Goal: Task Accomplishment & Management: Complete application form

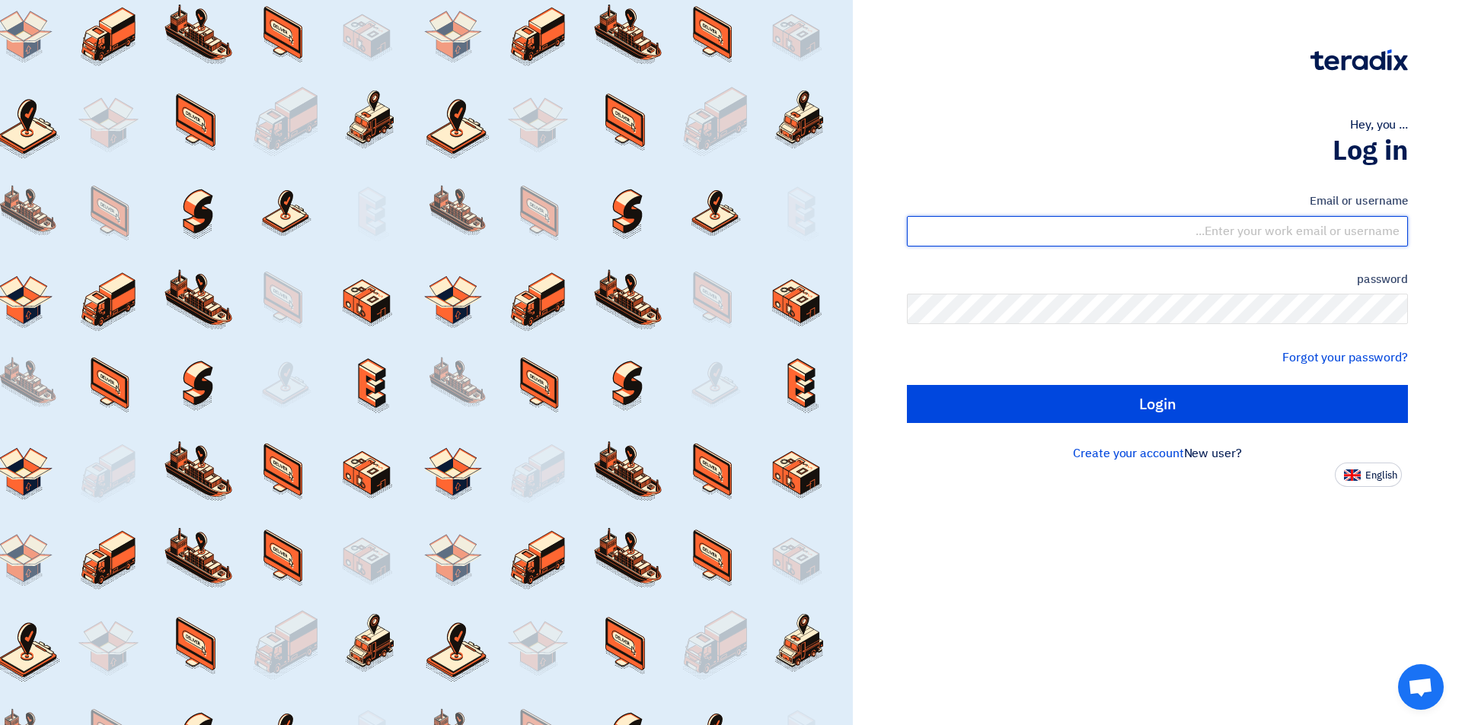
type input "[EMAIL_ADDRESS][DOMAIN_NAME]"
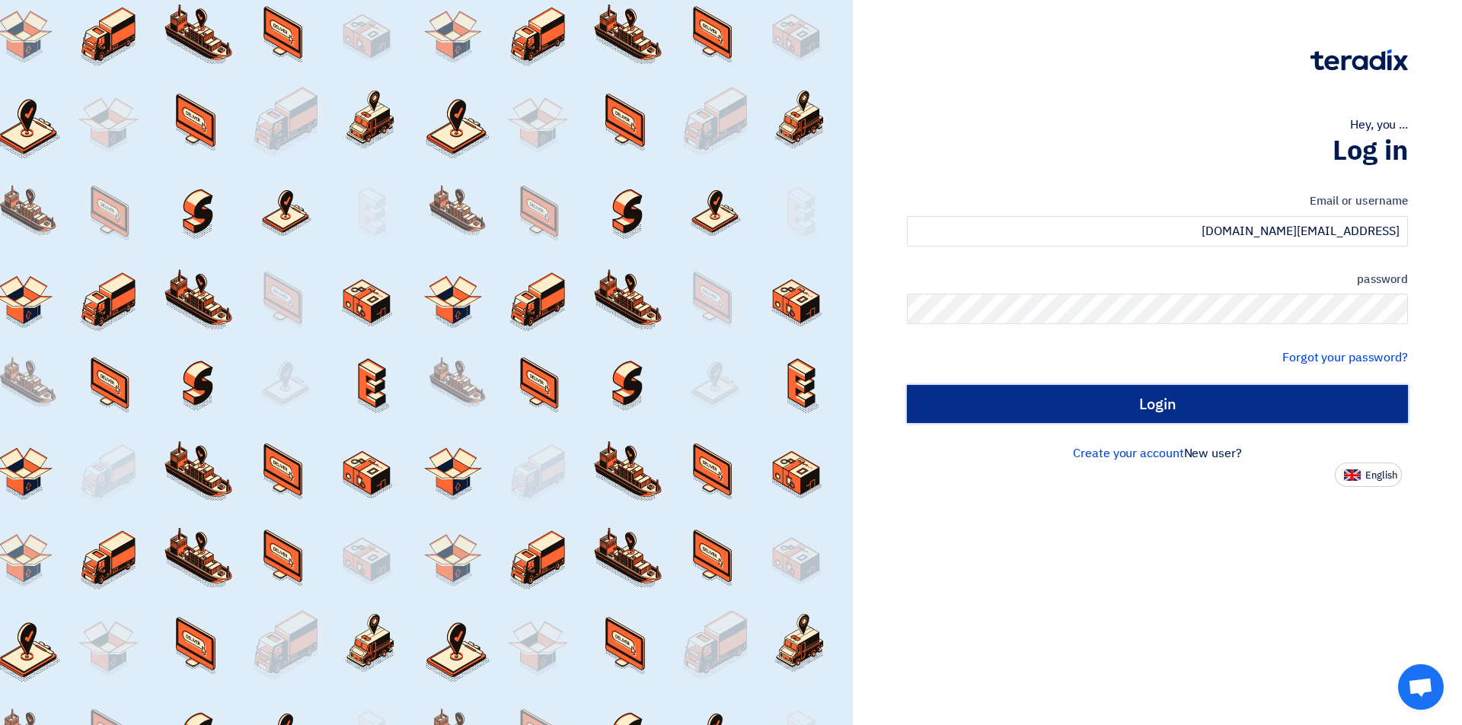
click at [1079, 406] on input "Login" at bounding box center [1157, 404] width 501 height 38
type input "Sign in"
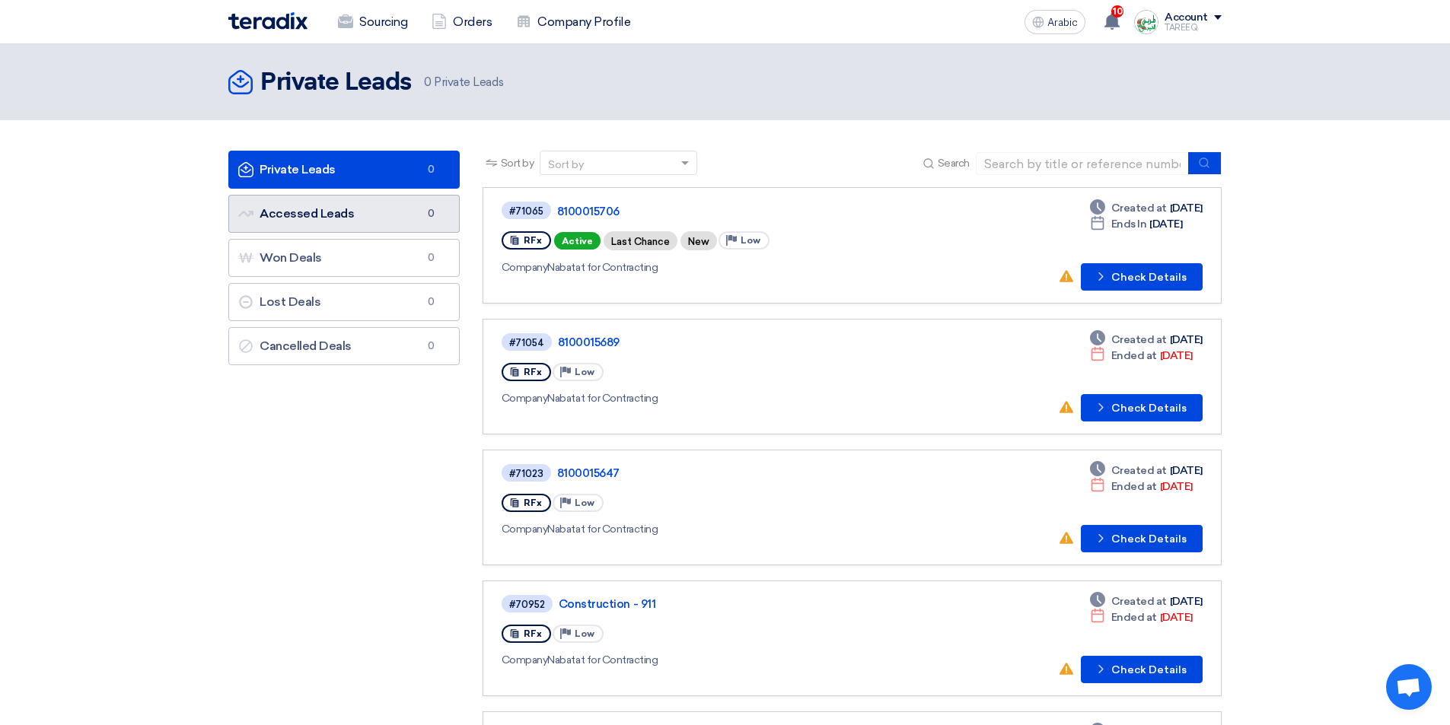
click at [404, 217] on link "Accessed Leads Accessed Leads 0" at bounding box center [343, 214] width 231 height 38
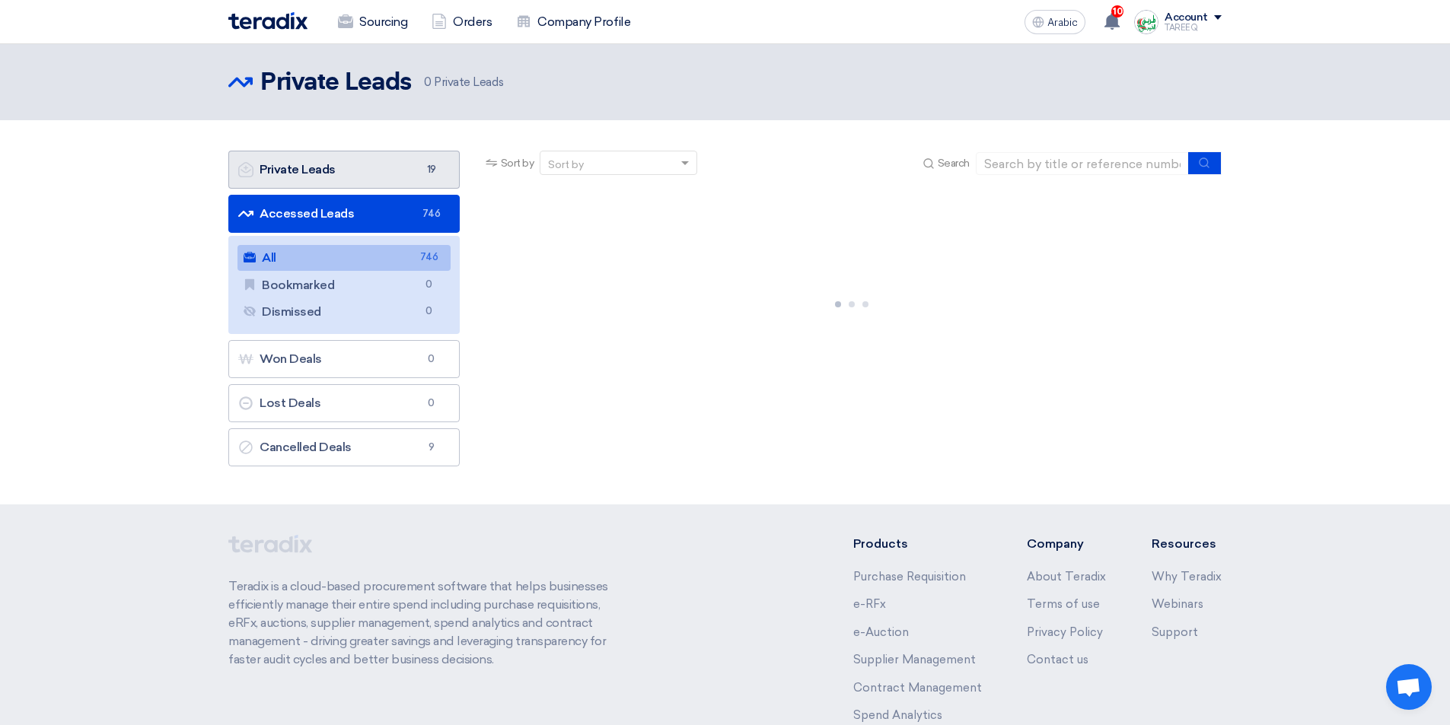
click at [349, 164] on link "Private Leads Private Leads 19" at bounding box center [343, 170] width 231 height 38
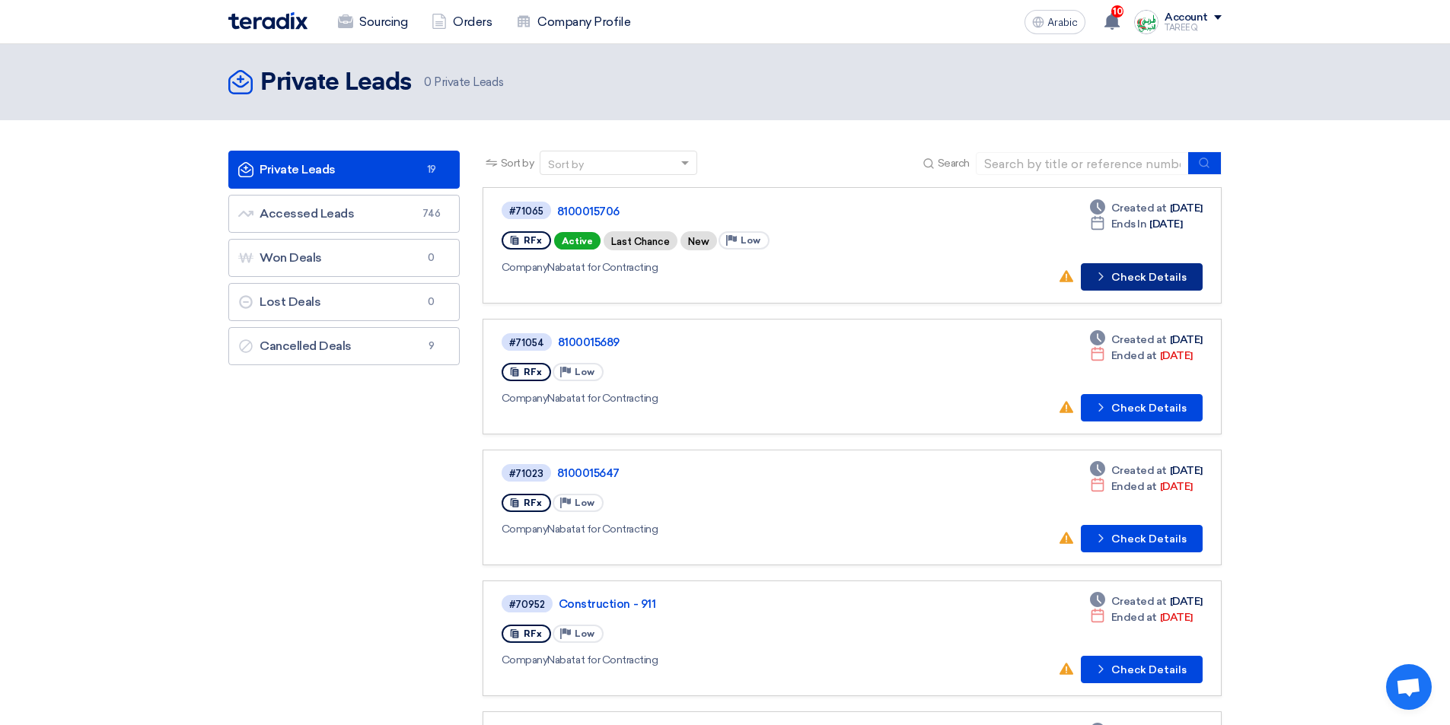
click at [1172, 274] on font "Check Details" at bounding box center [1148, 277] width 75 height 13
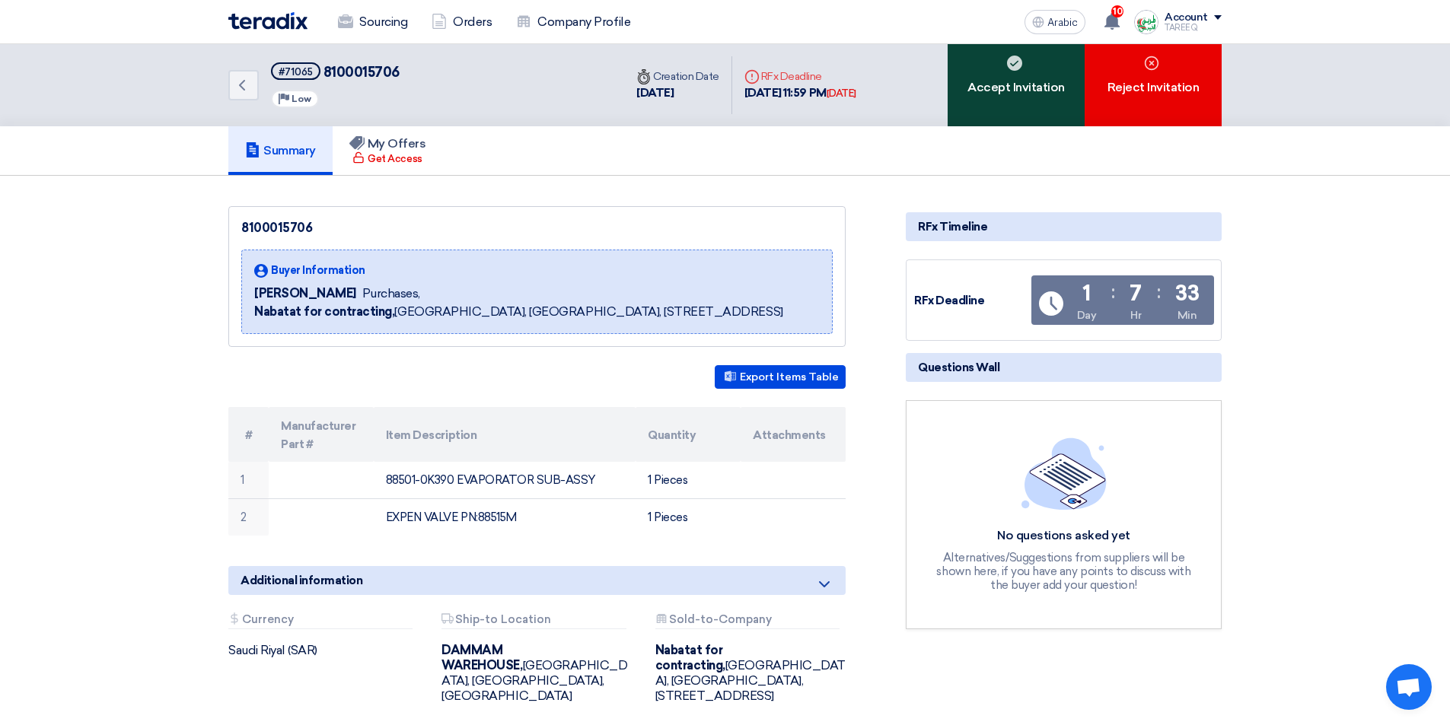
click at [975, 87] on font "Accept Invitation" at bounding box center [1016, 87] width 97 height 14
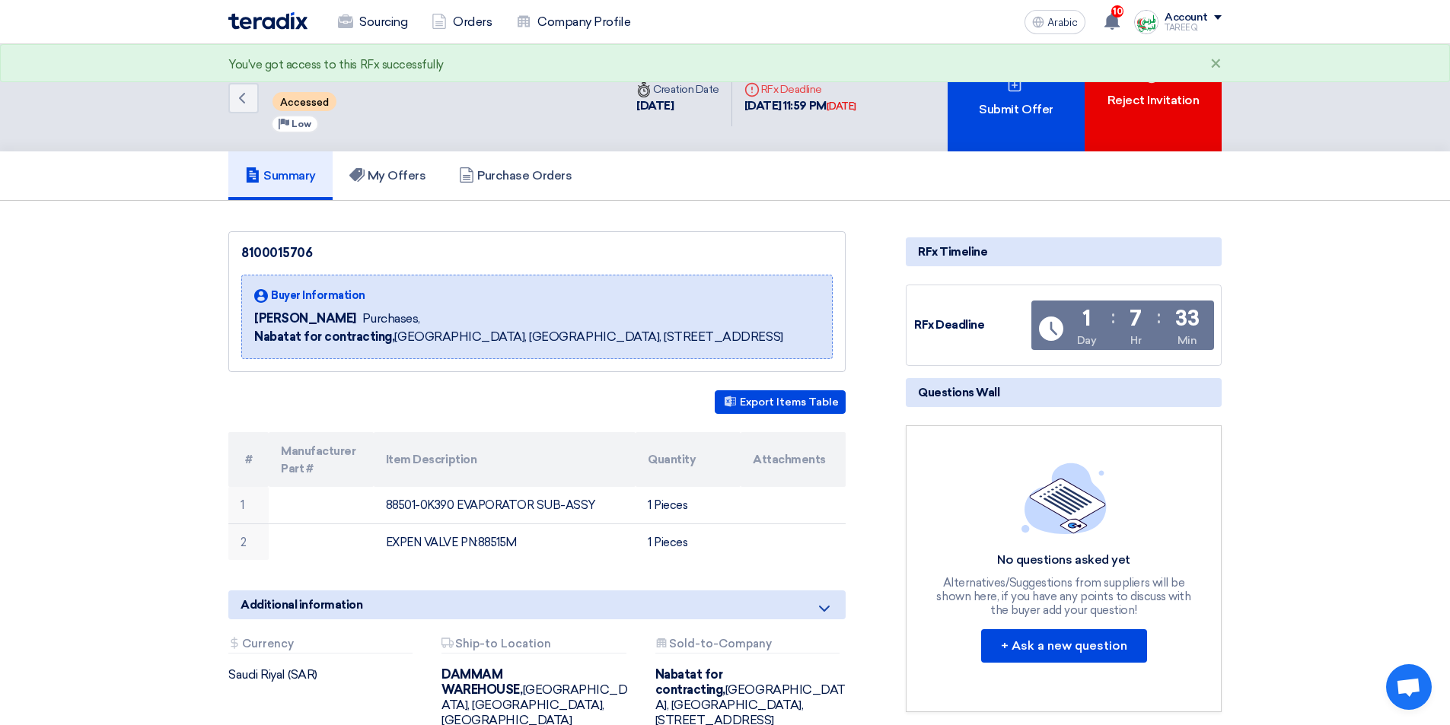
click at [975, 87] on div "Submit Offer" at bounding box center [1016, 97] width 137 height 107
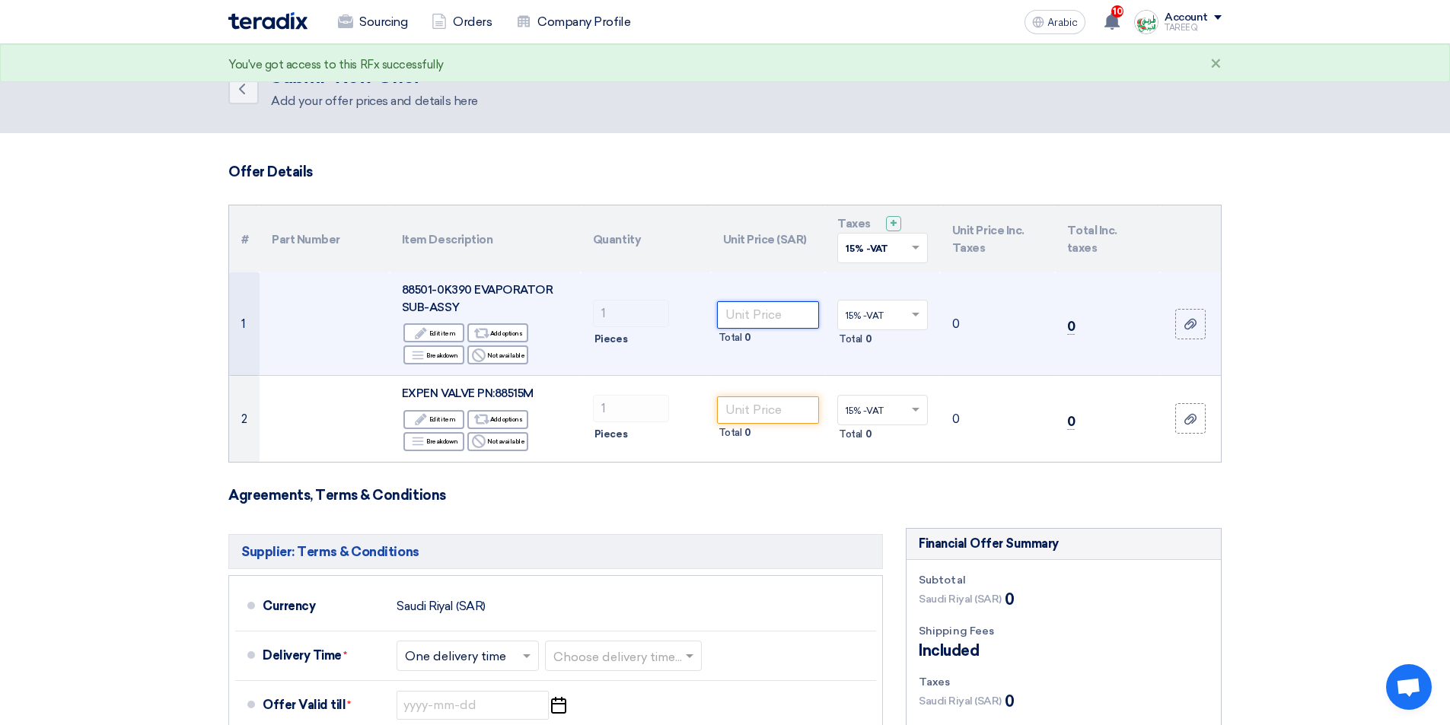
click at [755, 311] on input "number" at bounding box center [768, 314] width 103 height 27
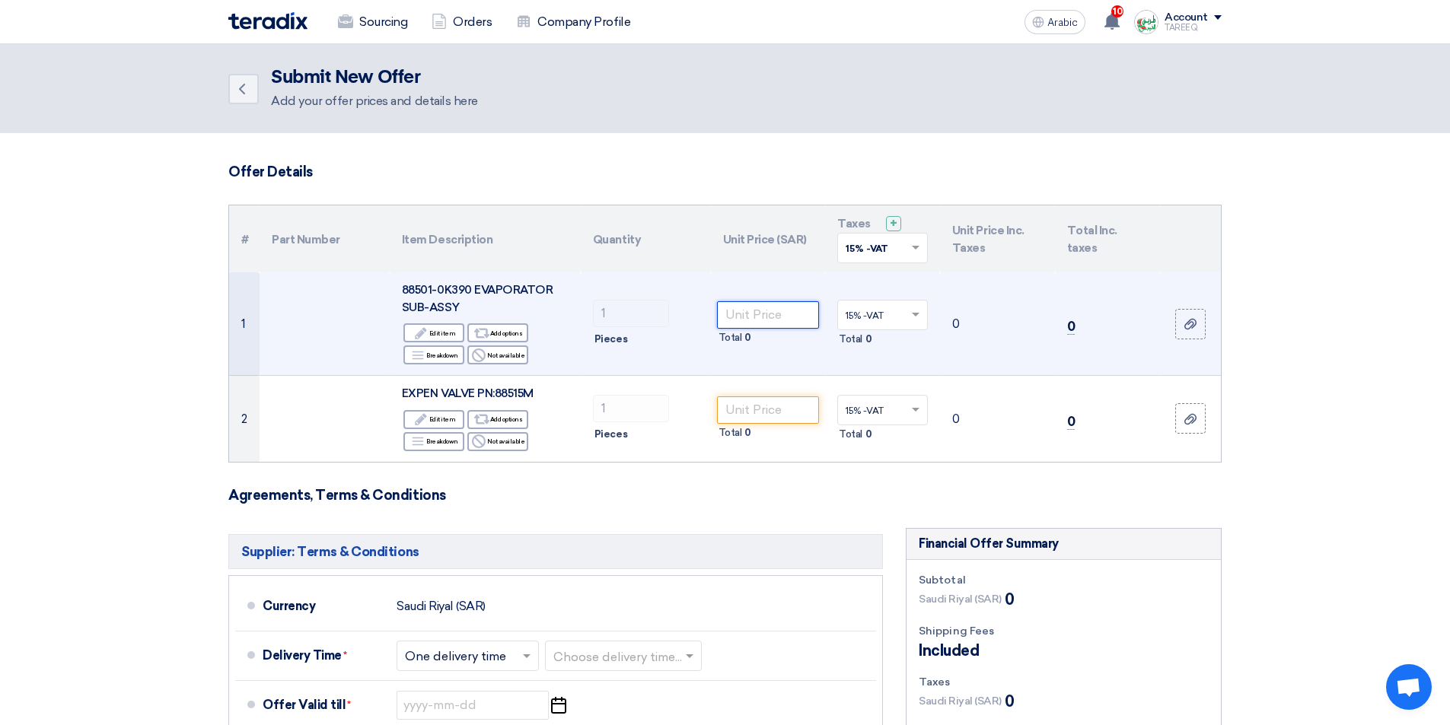
click at [774, 305] on input "number" at bounding box center [768, 314] width 103 height 27
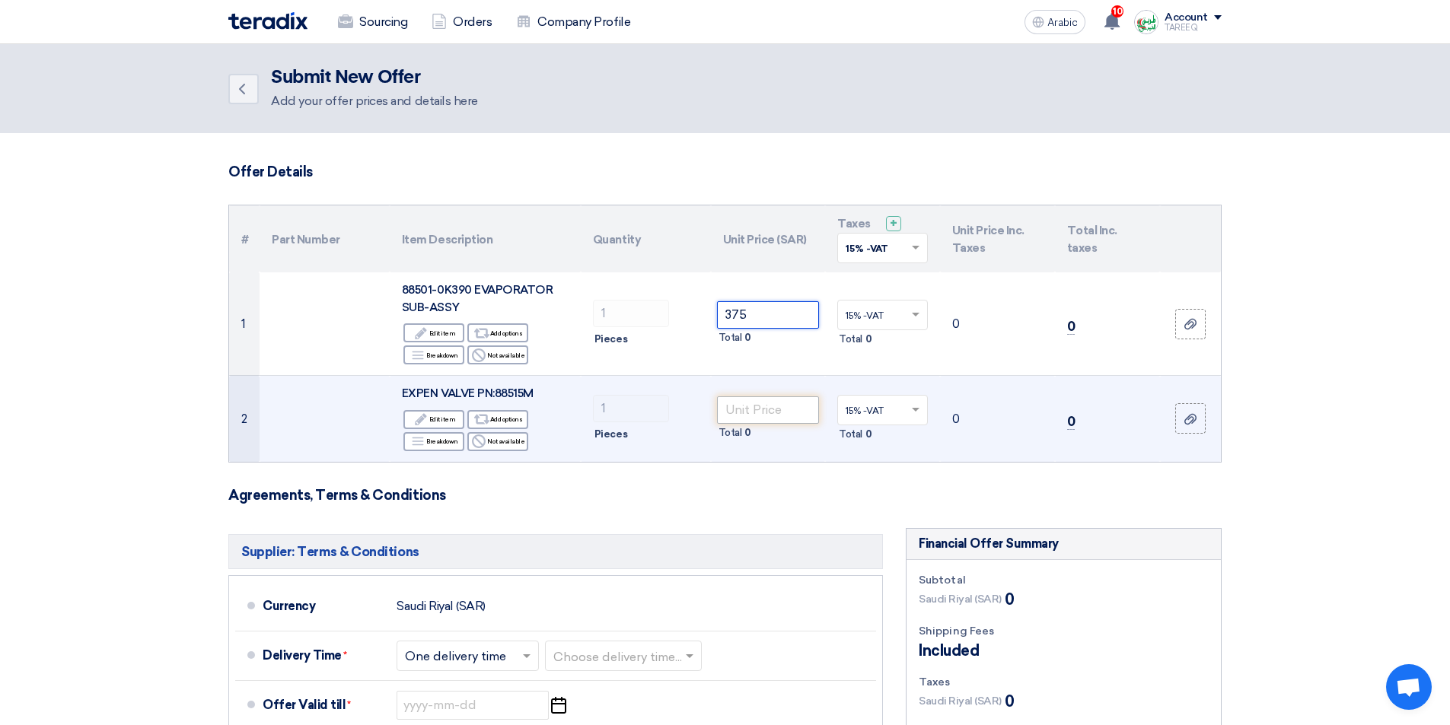
type input "375"
click at [771, 418] on input "number" at bounding box center [768, 410] width 103 height 27
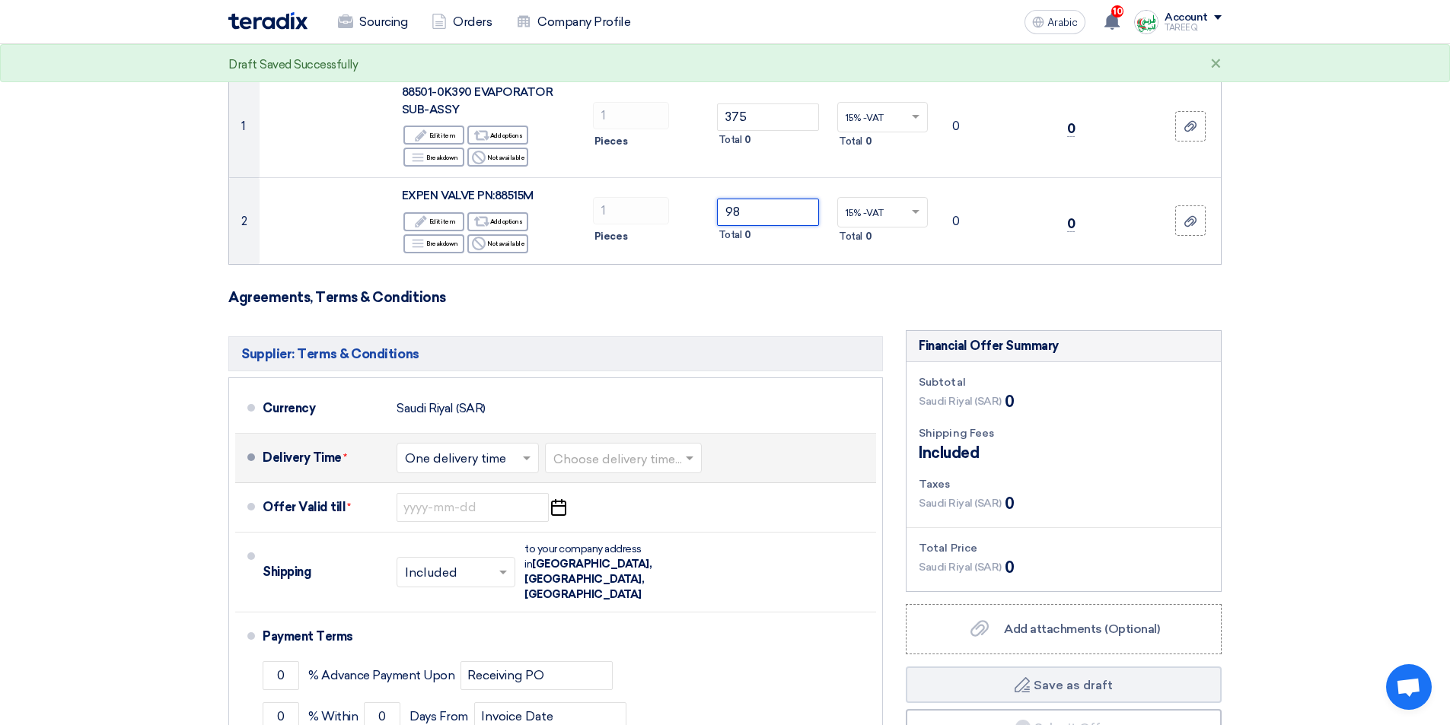
scroll to position [228, 0]
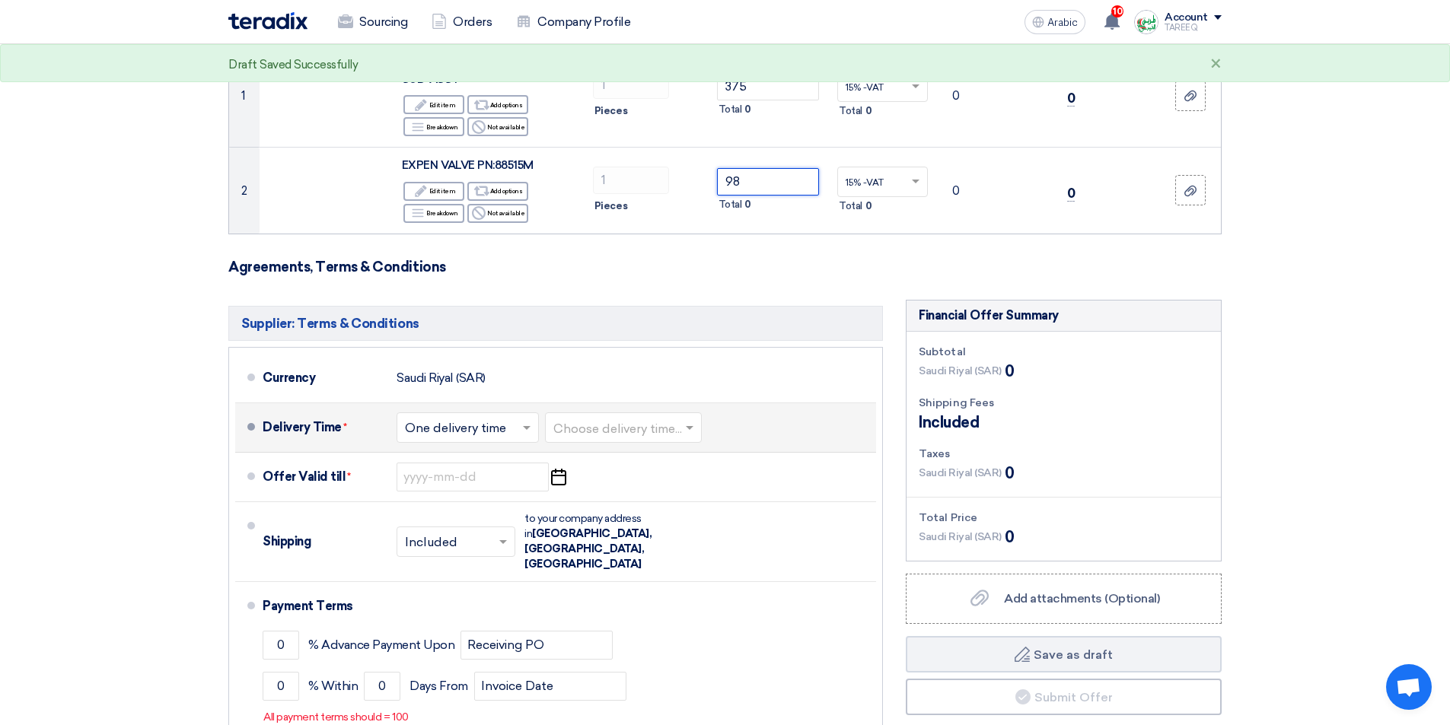
type input "98"
click at [612, 426] on input "text" at bounding box center [624, 429] width 142 height 22
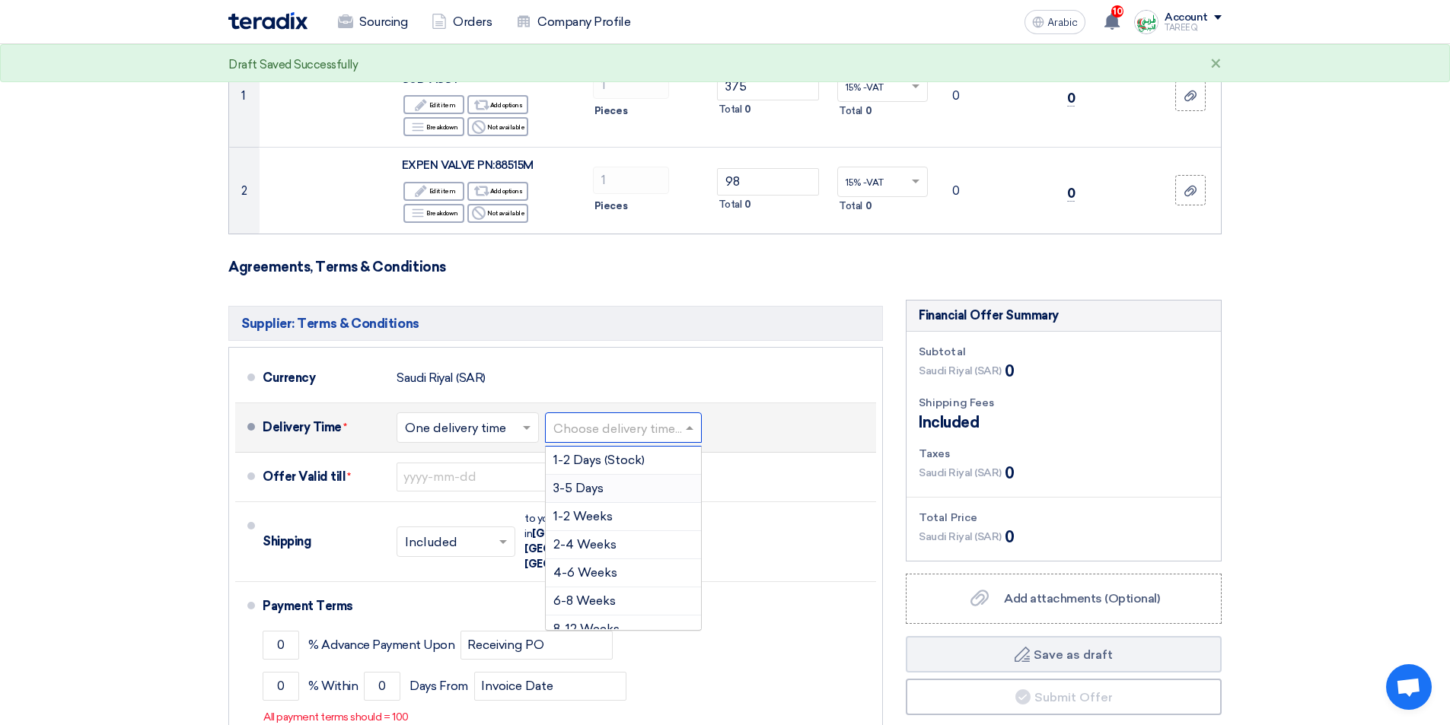
drag, startPoint x: 574, startPoint y: 489, endPoint x: 677, endPoint y: 421, distance: 123.1
click at [574, 488] on font "3-5 Days" at bounding box center [578, 488] width 50 height 14
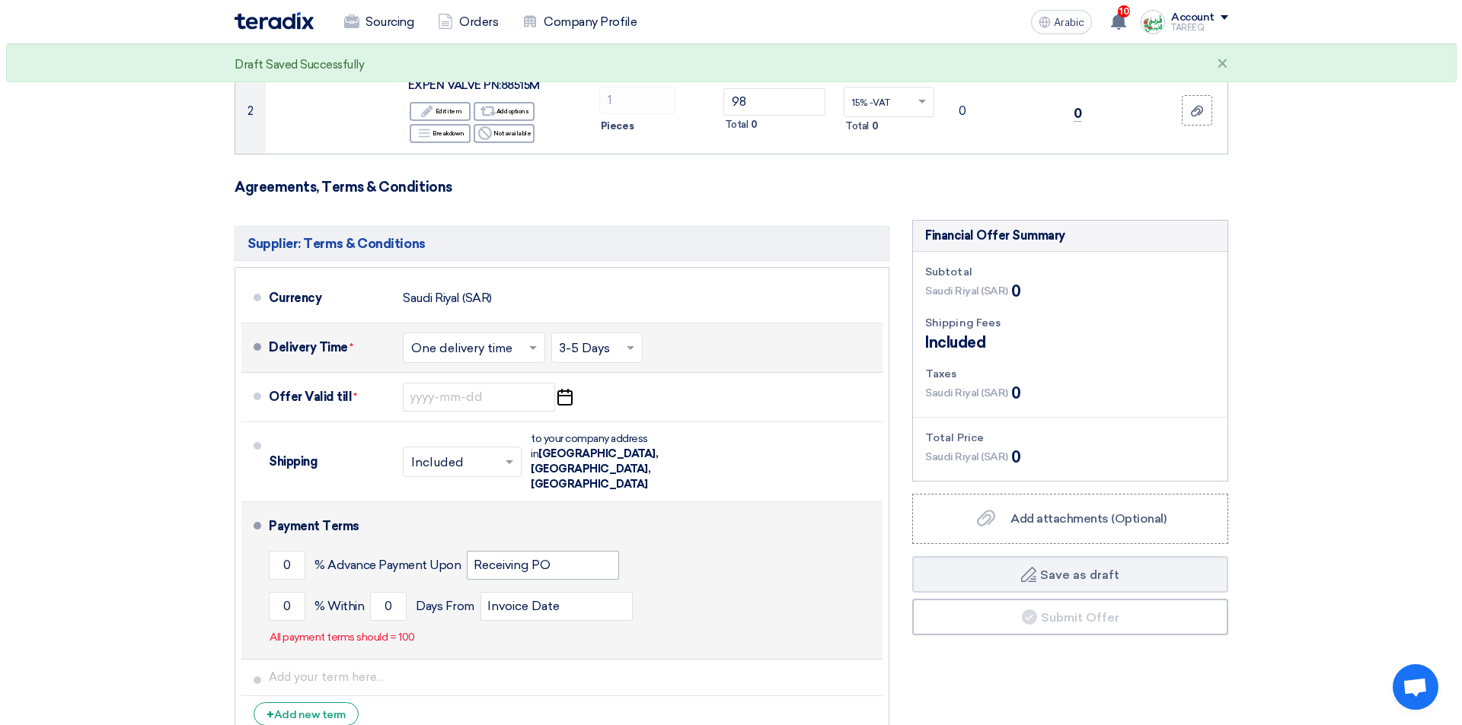
scroll to position [457, 0]
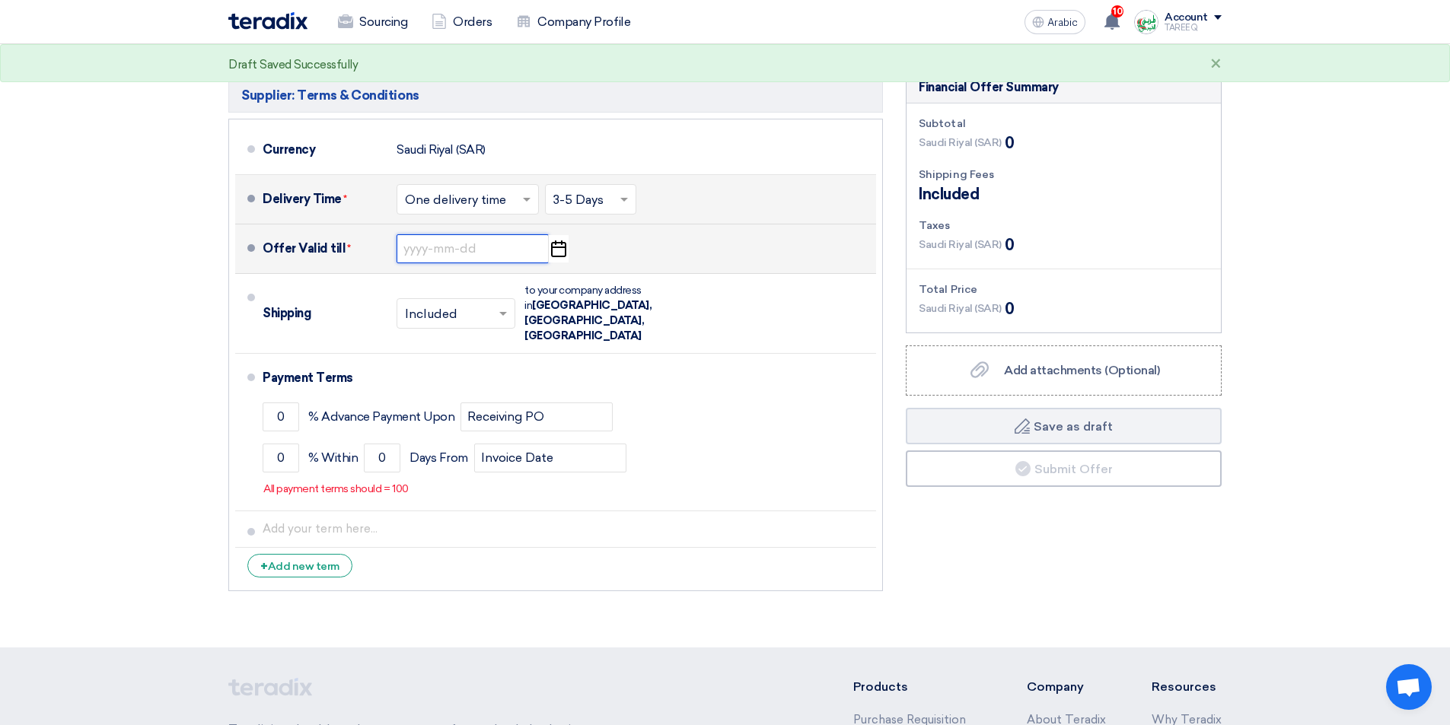
click at [430, 243] on input at bounding box center [473, 248] width 152 height 29
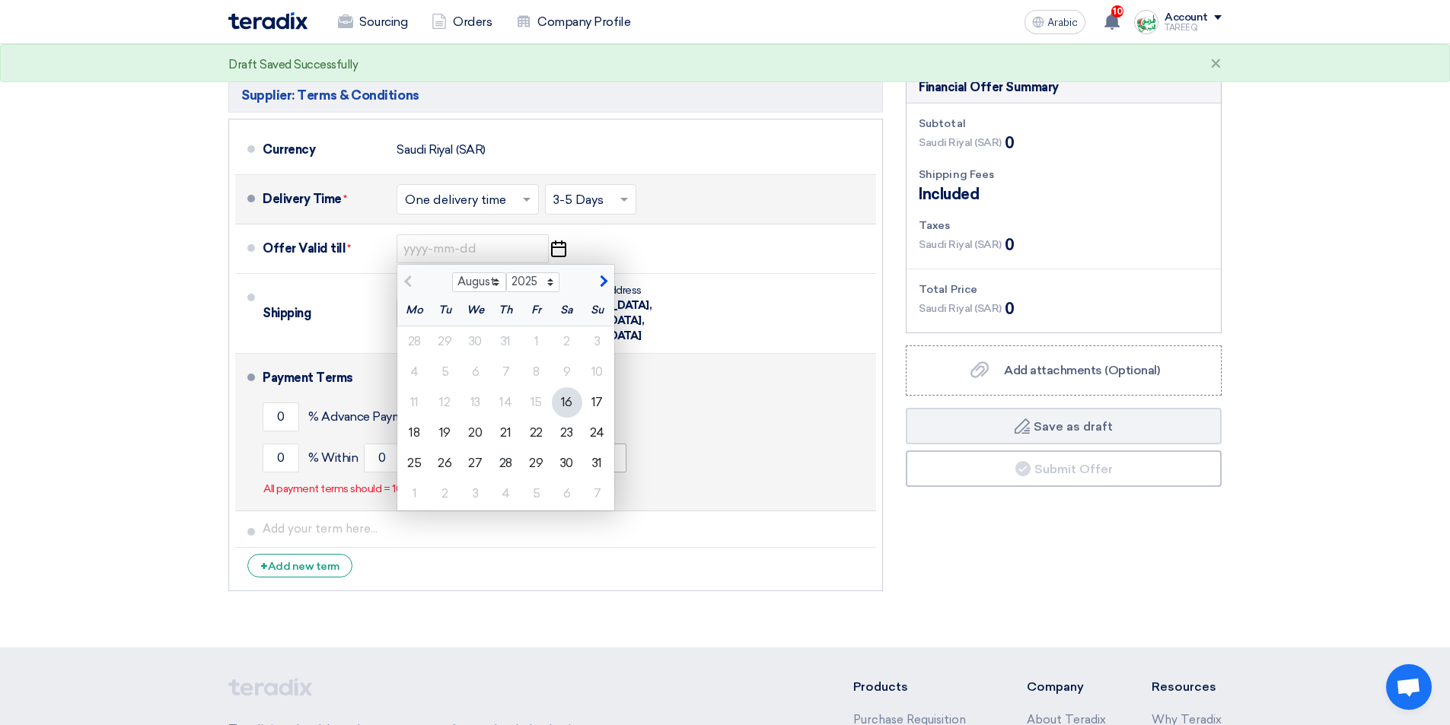
click at [568, 436] on font "23" at bounding box center [566, 433] width 12 height 14
type input "[DATE]"
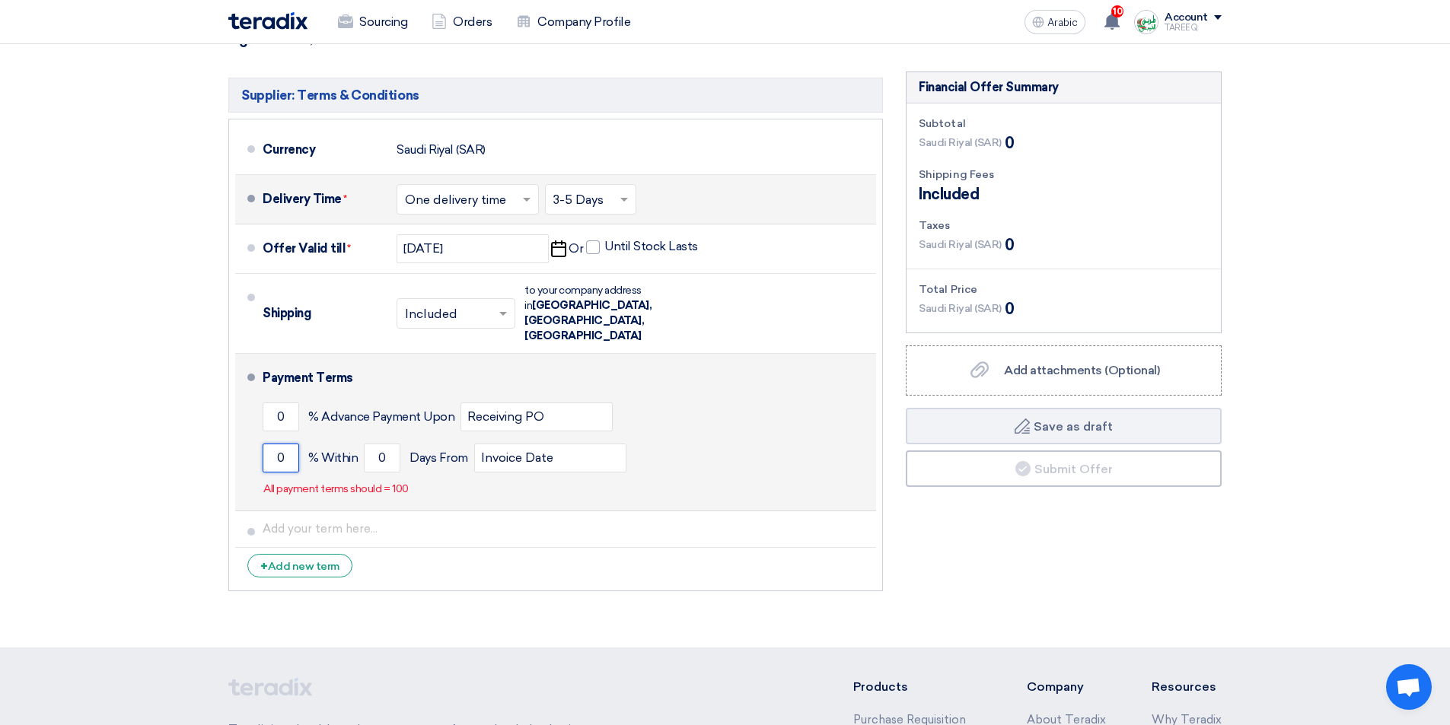
click at [272, 444] on input "0" at bounding box center [281, 458] width 37 height 29
type input "100"
click at [377, 444] on input "0" at bounding box center [382, 458] width 37 height 29
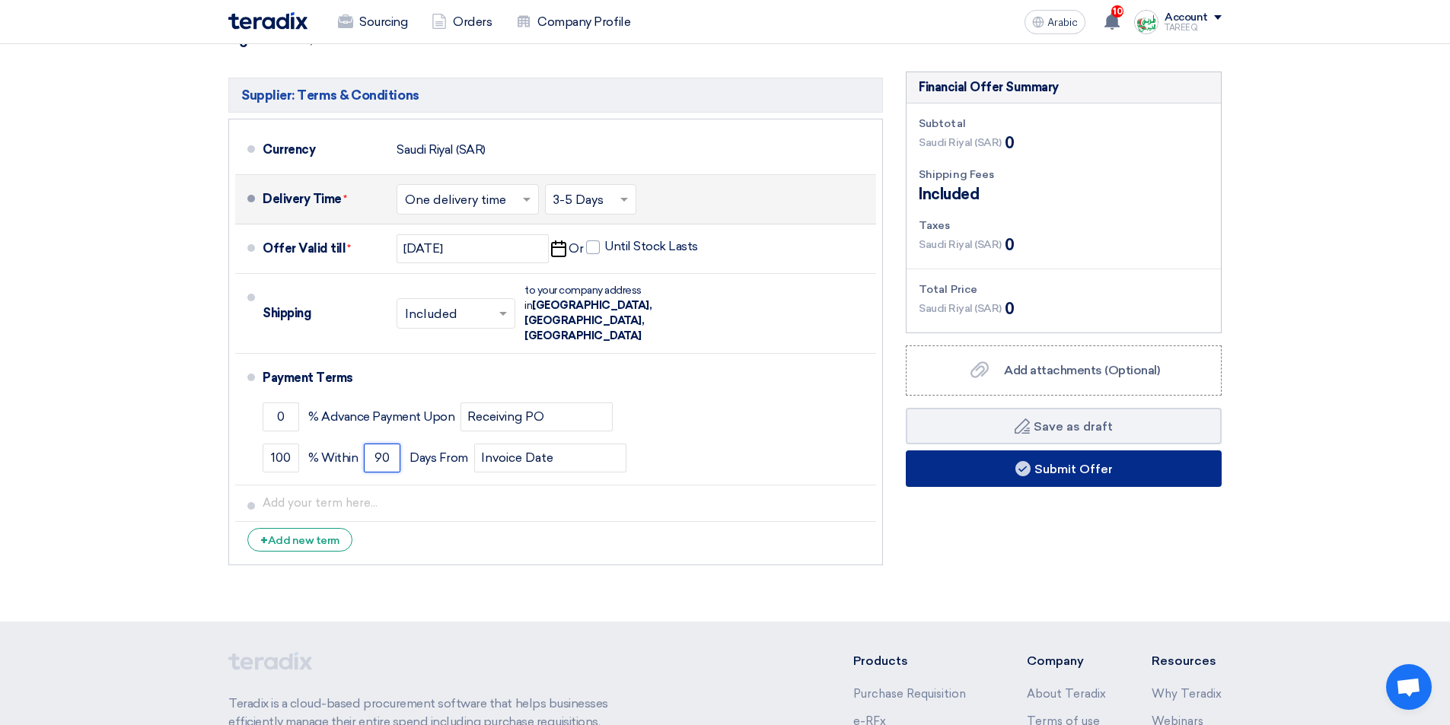
type input "90"
click at [947, 473] on button "Submit Offer" at bounding box center [1064, 469] width 316 height 37
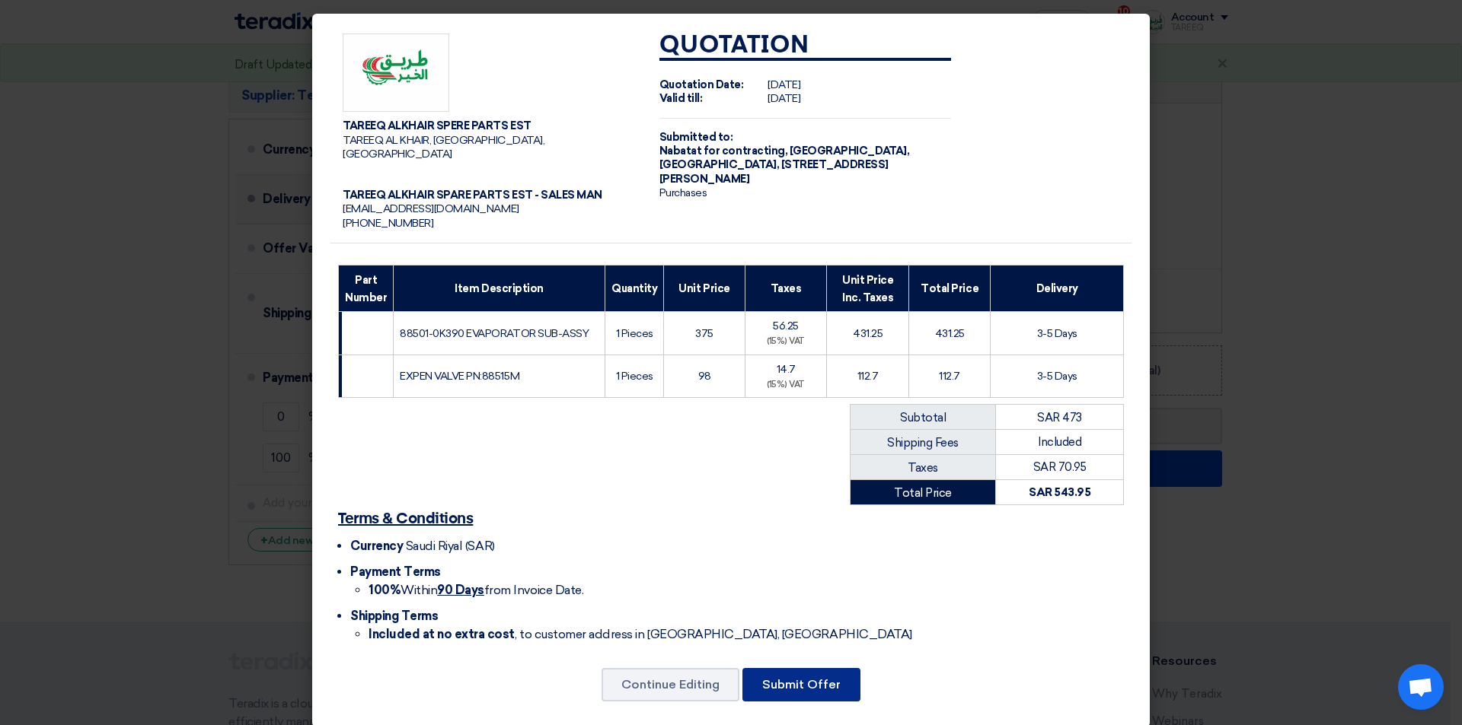
click at [802, 677] on font "Submit Offer" at bounding box center [801, 684] width 78 height 14
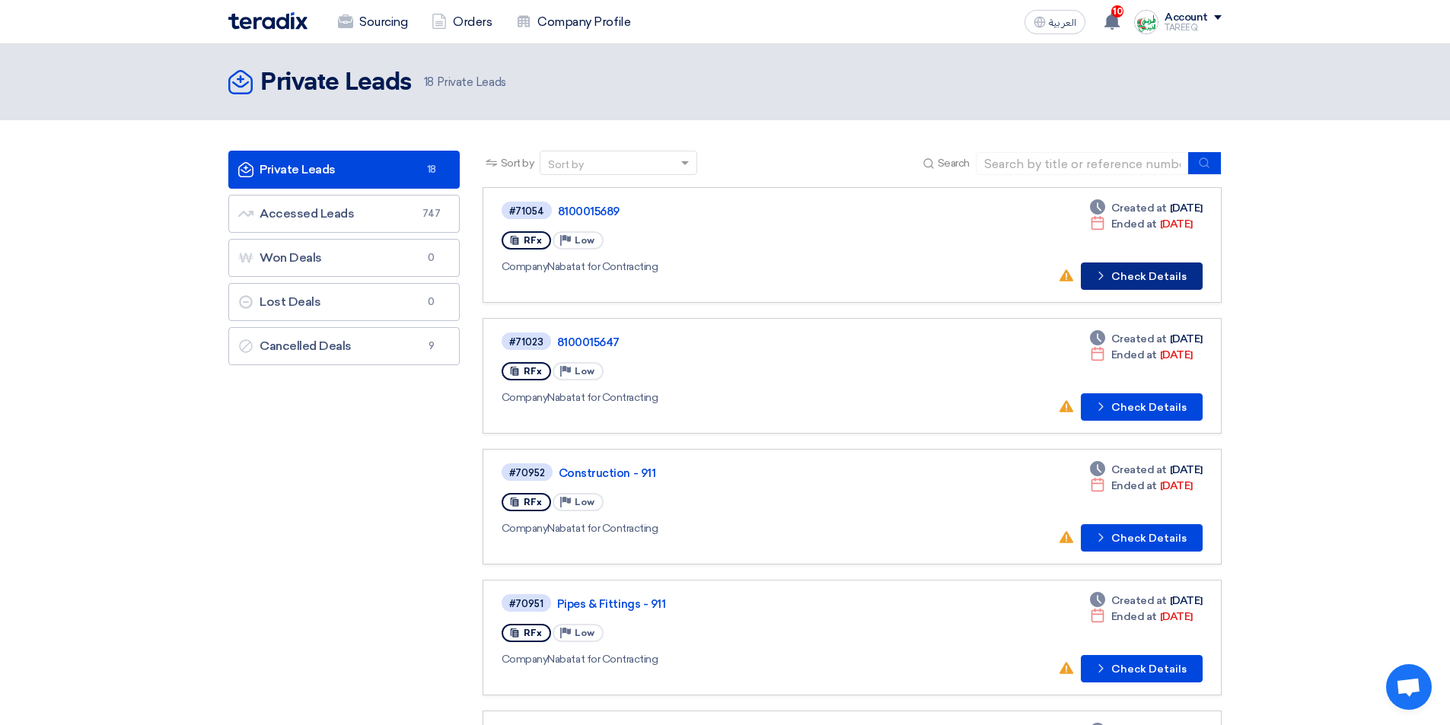
click at [1133, 286] on button "Check details Check Details" at bounding box center [1142, 276] width 122 height 27
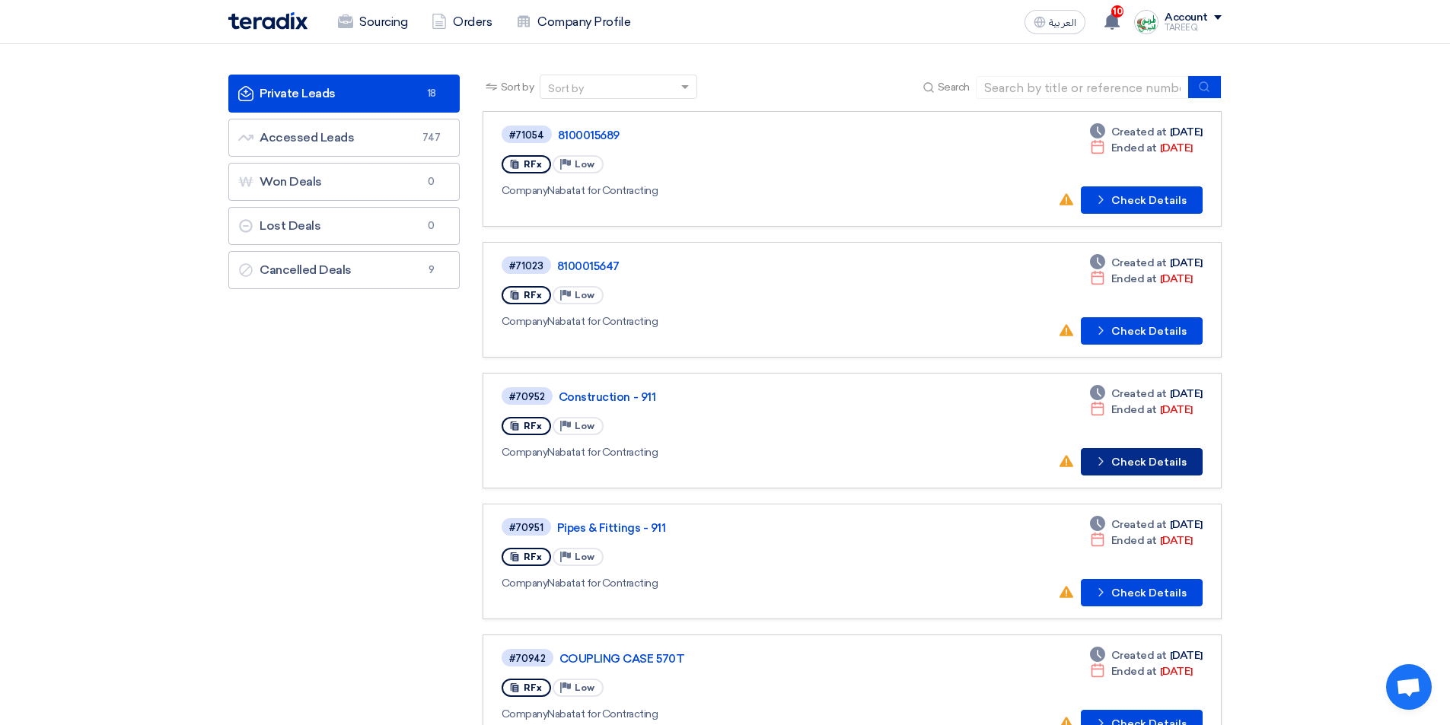
click at [1133, 467] on button "Check details Check Details" at bounding box center [1142, 461] width 122 height 27
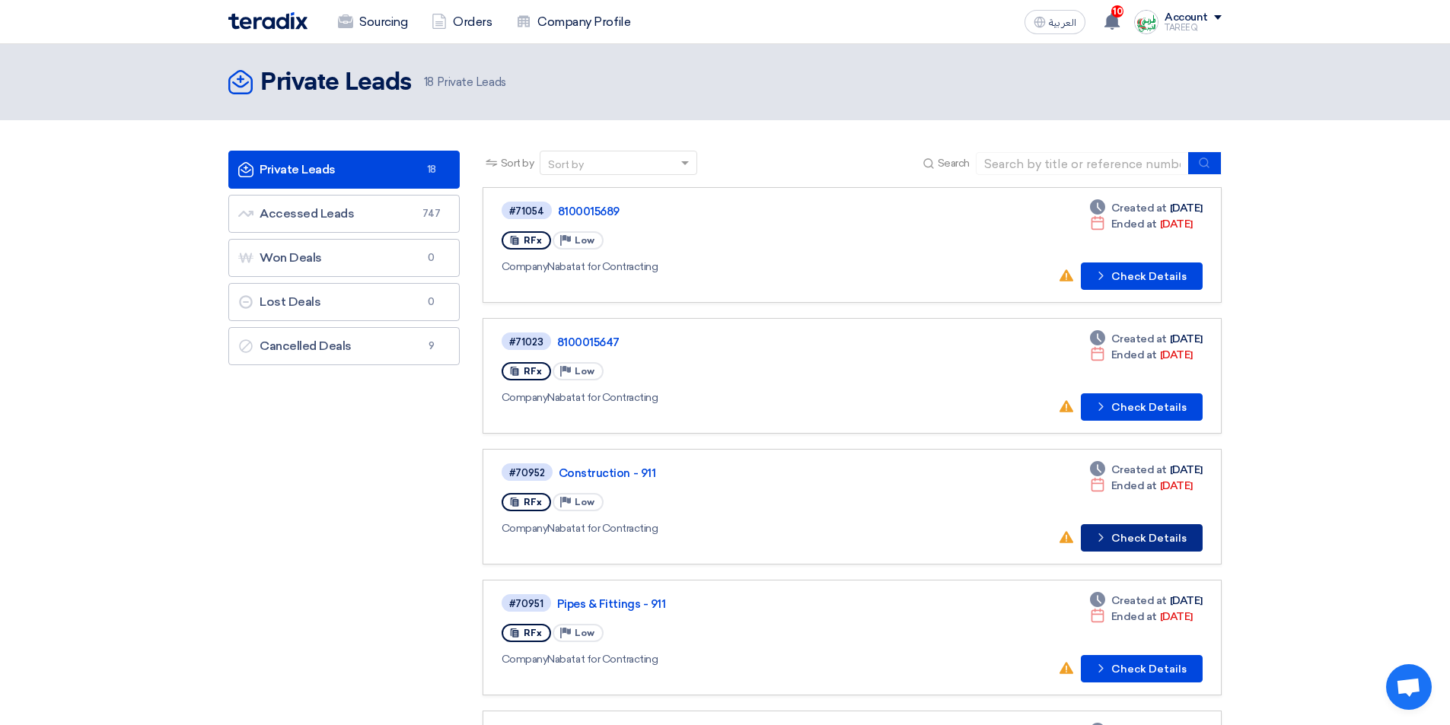
click at [1144, 539] on button "Check details Check Details" at bounding box center [1142, 537] width 122 height 27
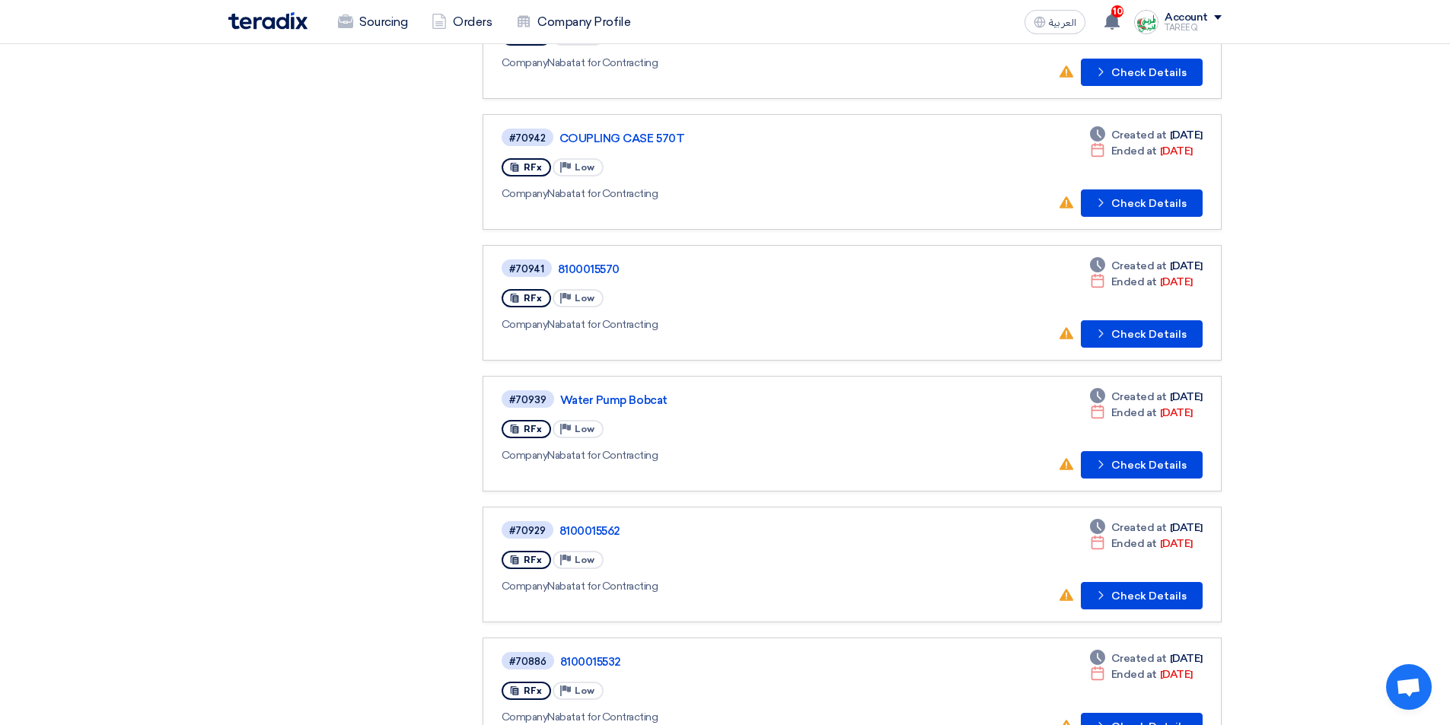
scroll to position [685, 0]
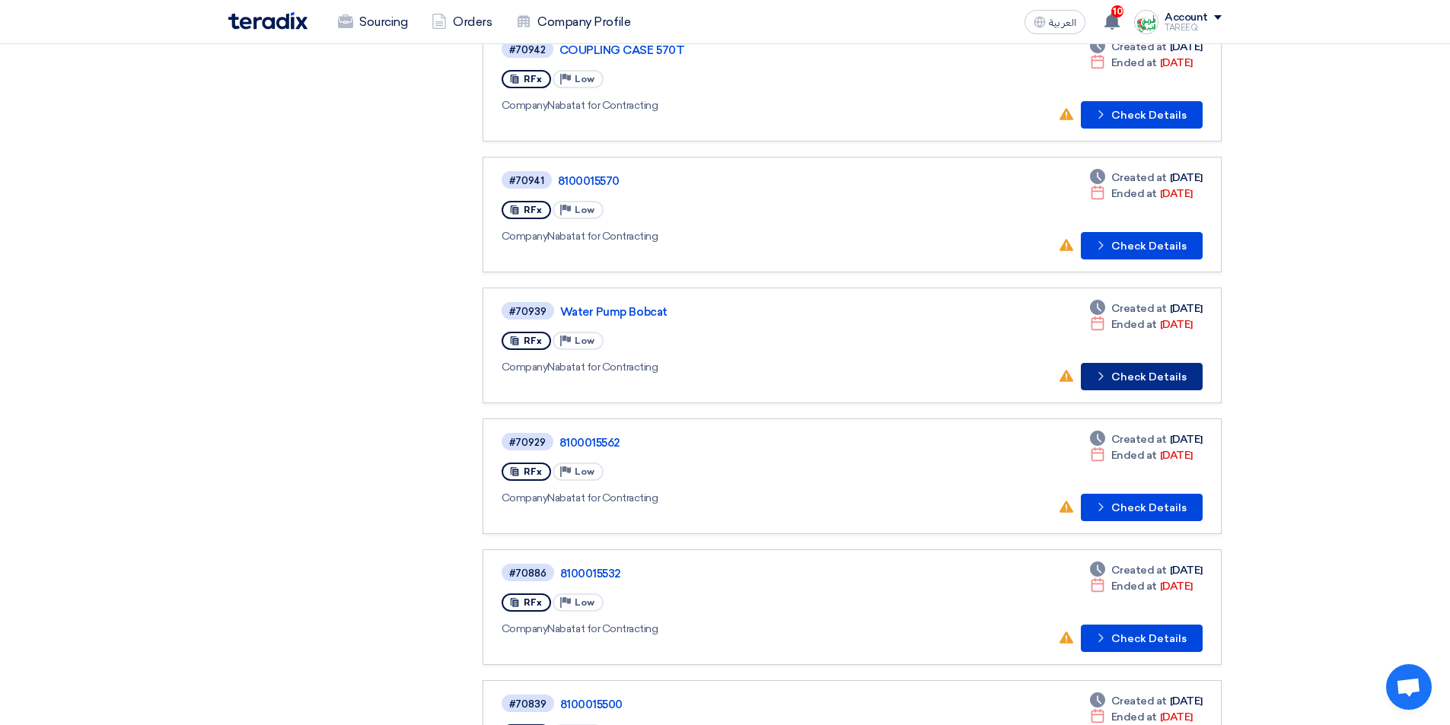
click at [1176, 369] on button "Check details Check Details" at bounding box center [1142, 376] width 122 height 27
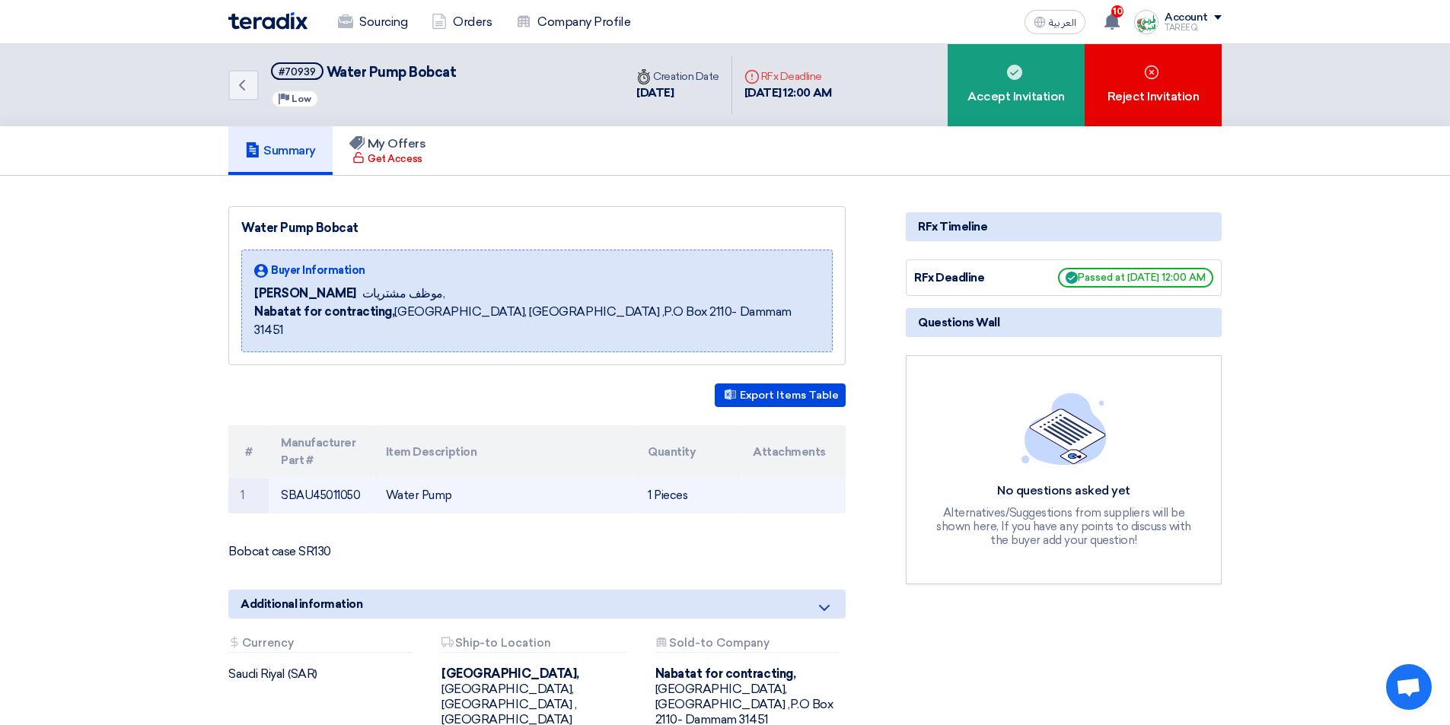
click at [330, 478] on td "SBAU45011050" at bounding box center [321, 496] width 105 height 36
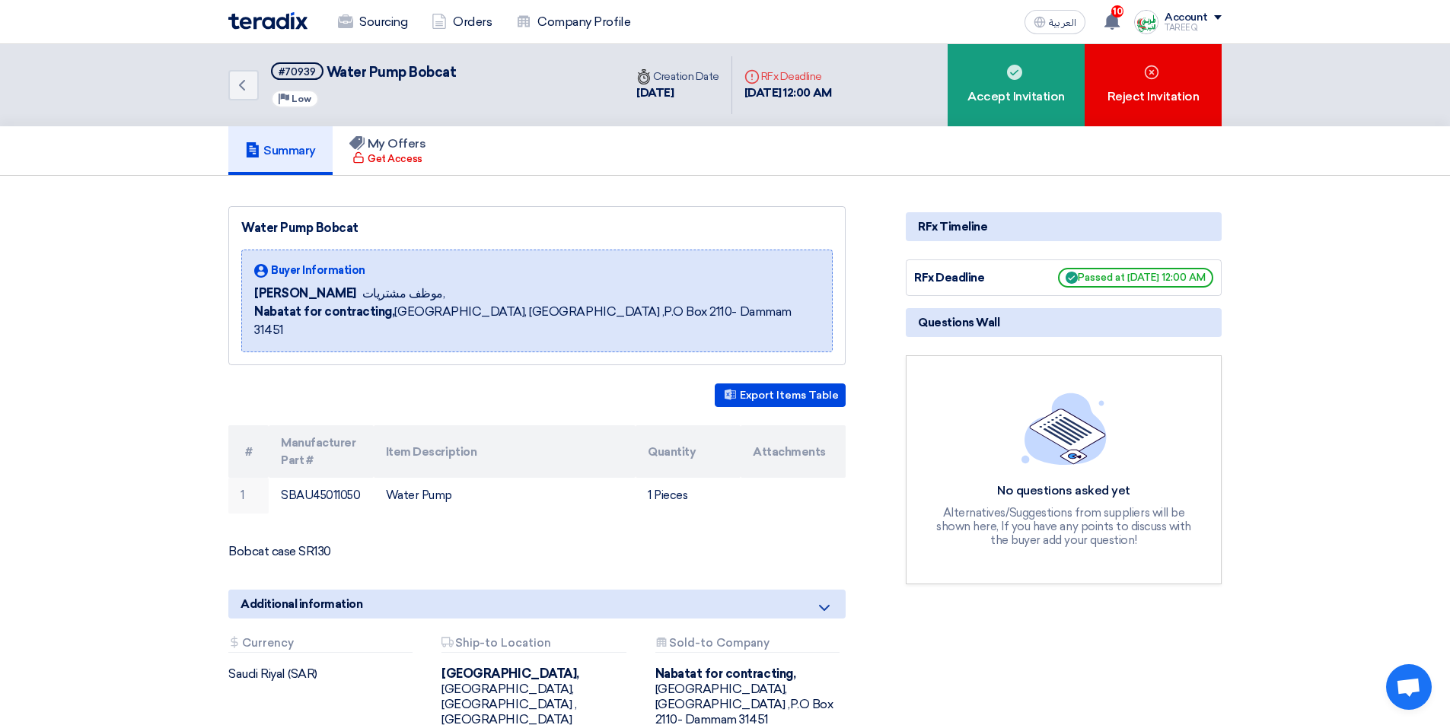
copy td "SBAU45011050"
click at [250, 544] on p "Bobcat case SR130" at bounding box center [536, 551] width 617 height 15
click at [502, 544] on p "Bobcat case SR130" at bounding box center [536, 551] width 617 height 15
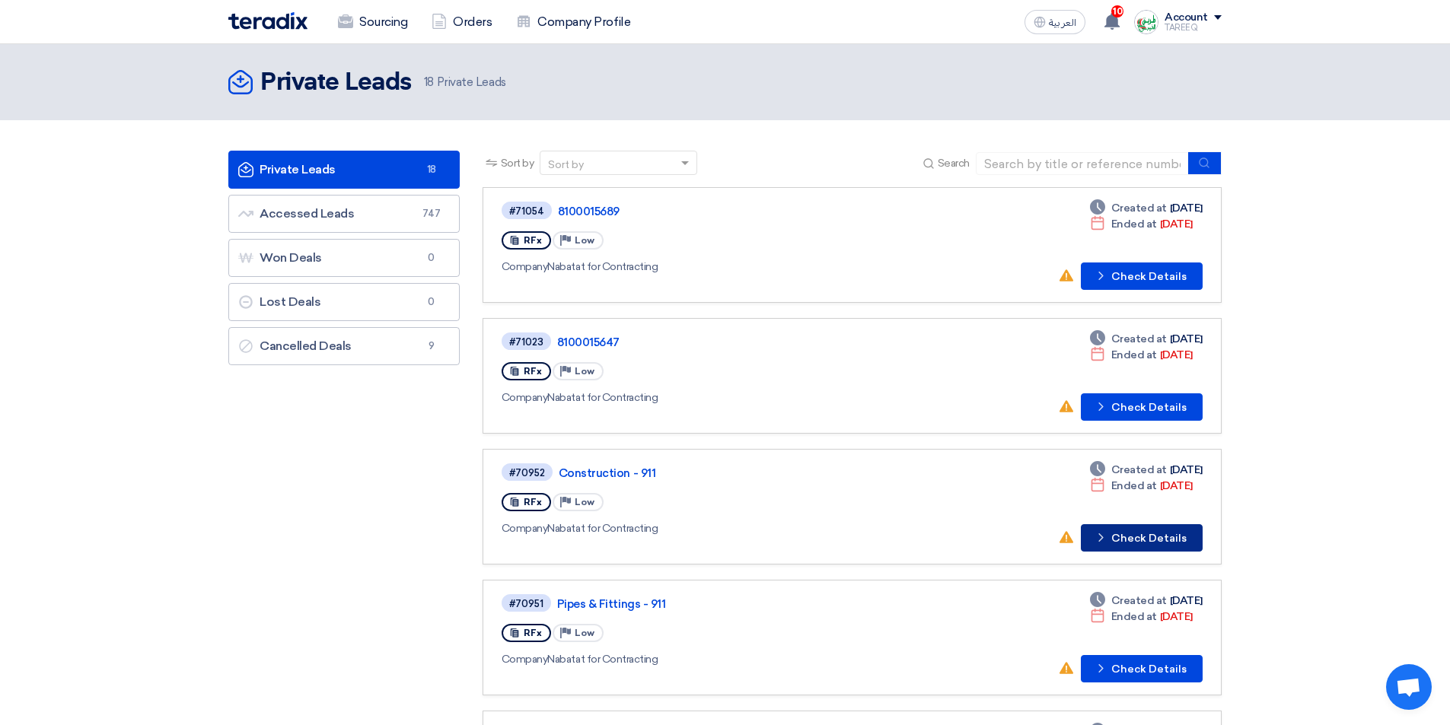
click at [1153, 532] on button "Check details Check Details" at bounding box center [1142, 537] width 122 height 27
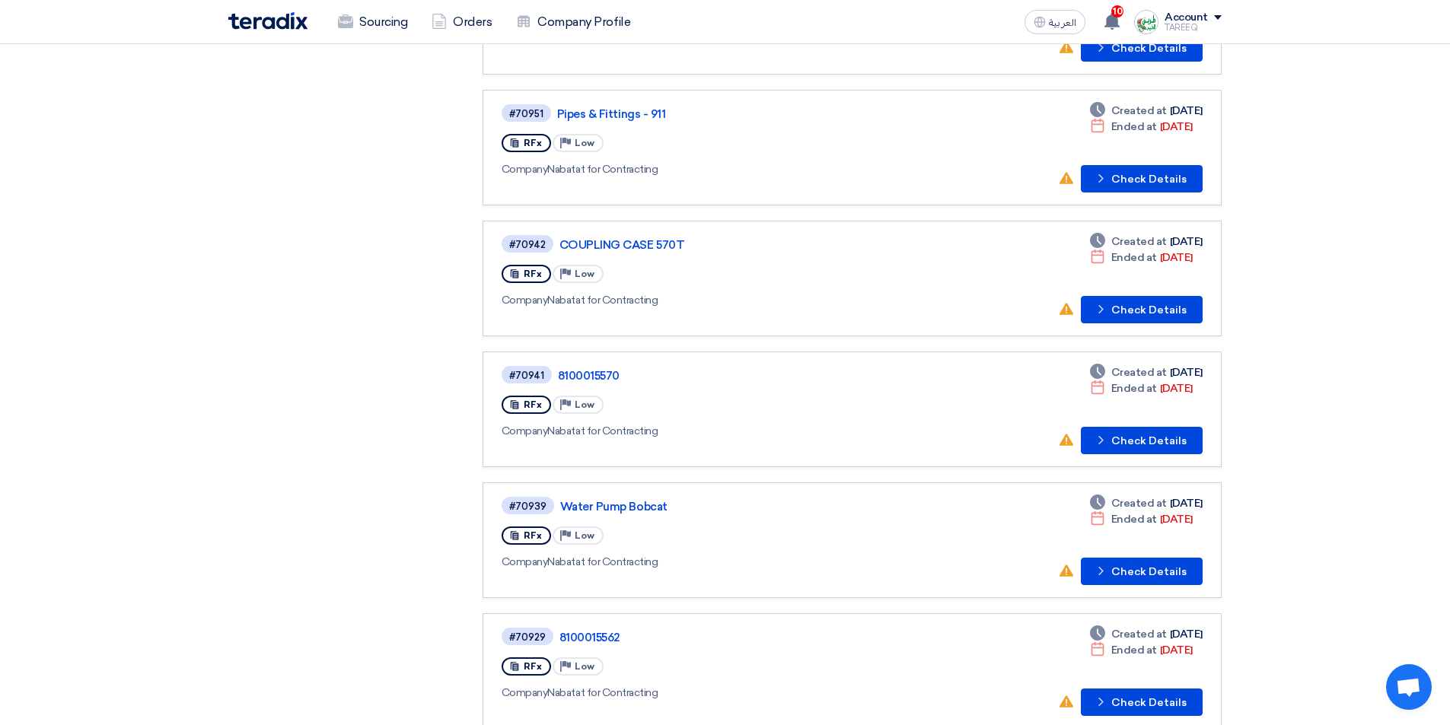
scroll to position [609, 0]
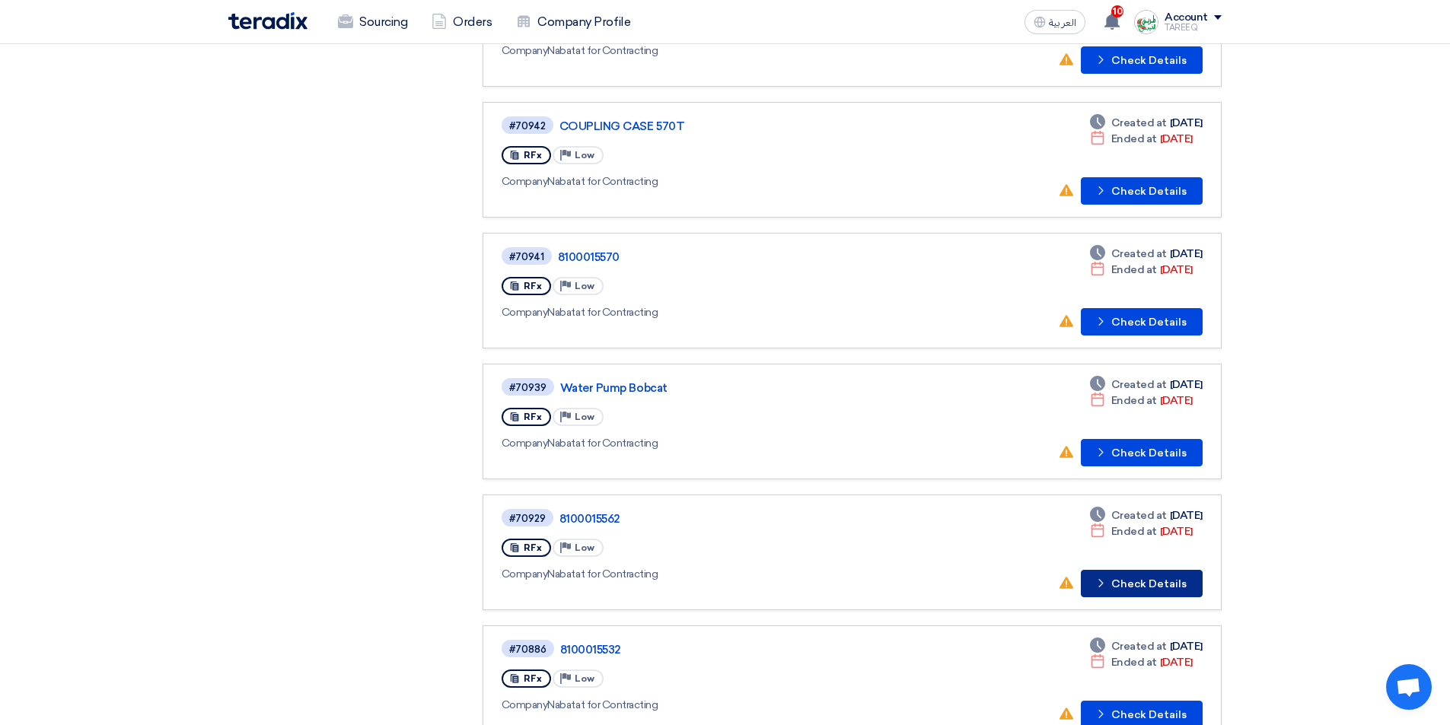
click at [1159, 580] on button "Check details Check Details" at bounding box center [1142, 583] width 122 height 27
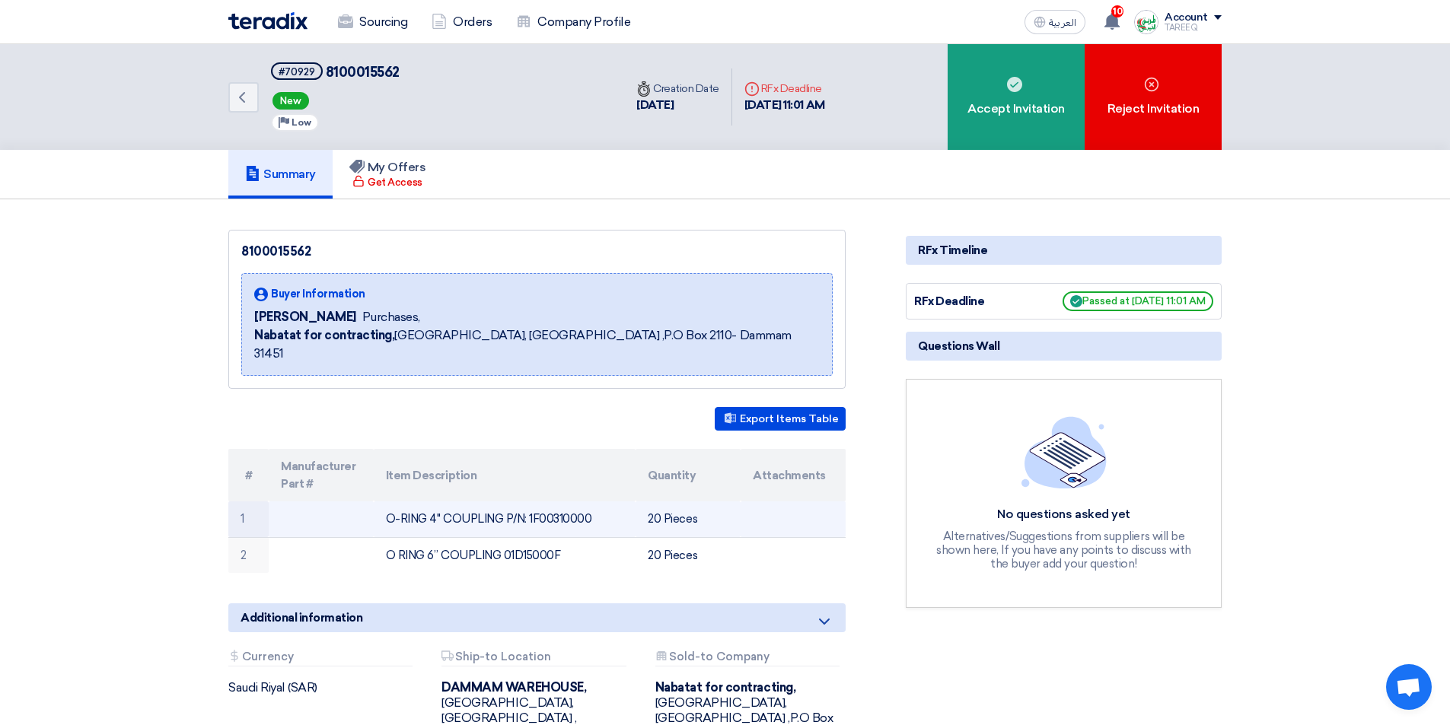
click at [561, 502] on td "O-RING 4" COUPLING P/N: 1F00310000" at bounding box center [505, 520] width 263 height 36
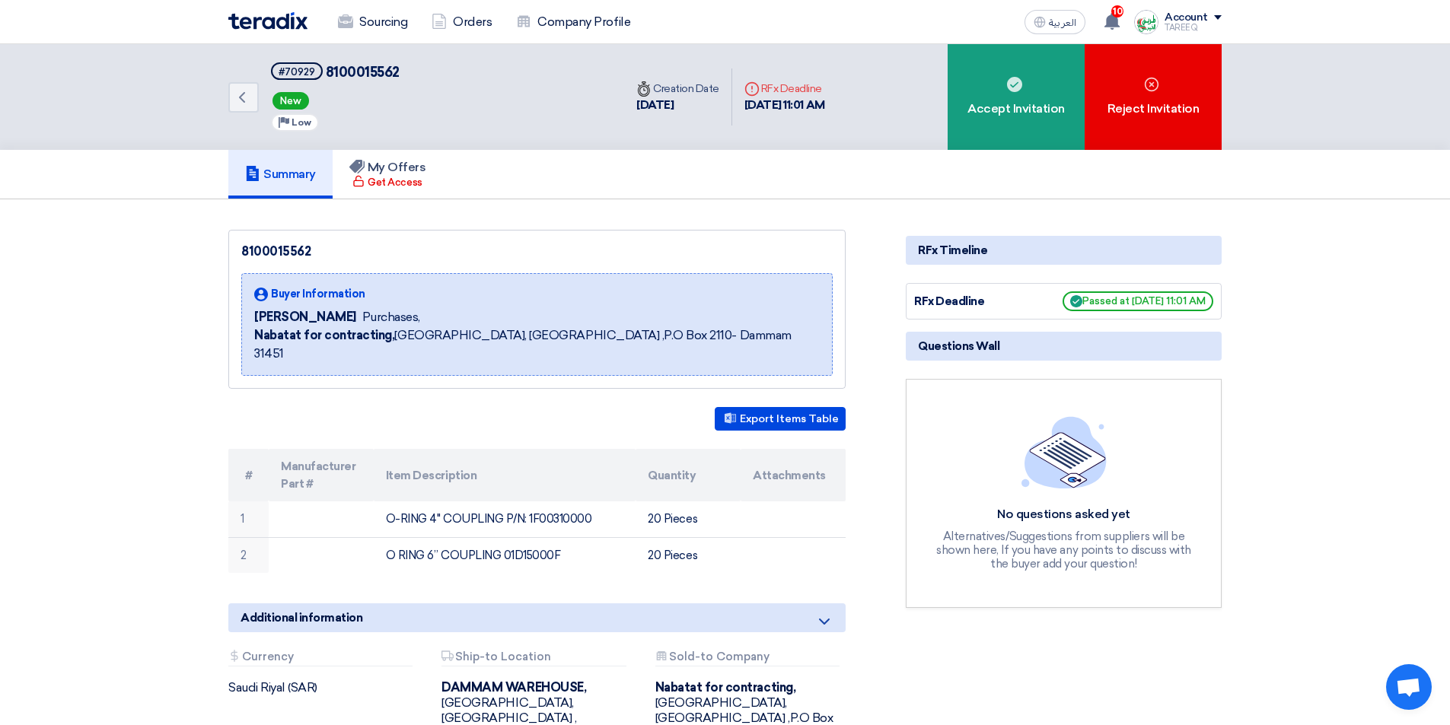
copy td "1F00310000"
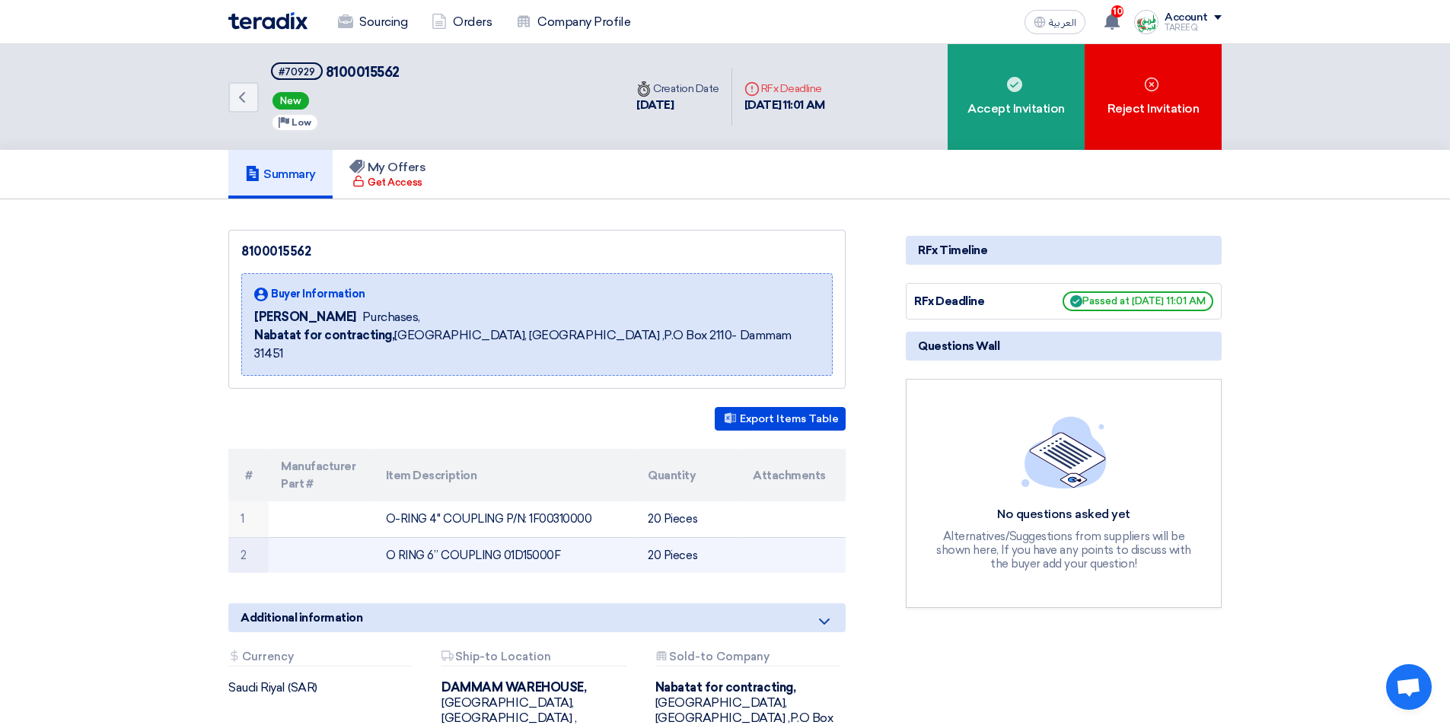
click at [546, 537] on td "O RING 6” COUPLING 01D15000F" at bounding box center [505, 555] width 263 height 36
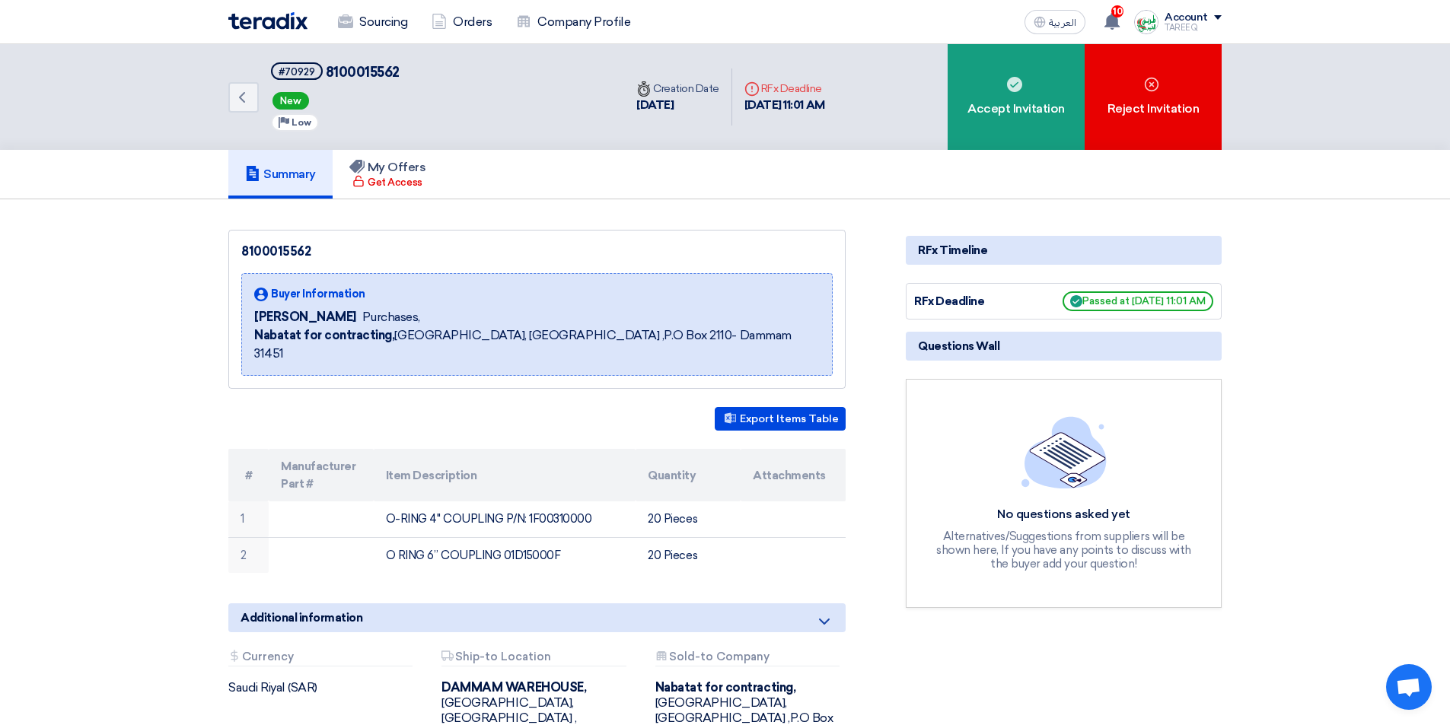
copy td "01D15000F"
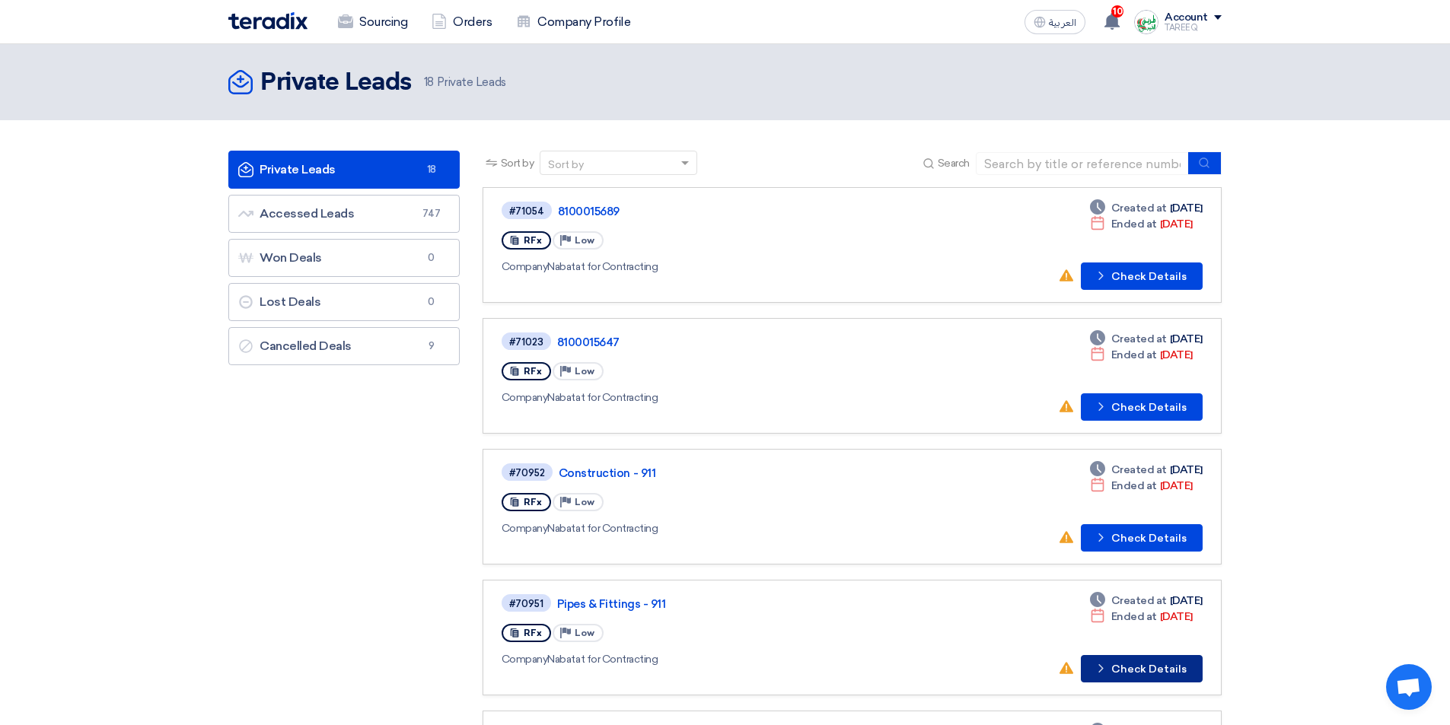
click at [1177, 666] on button "Check details Check Details" at bounding box center [1142, 668] width 122 height 27
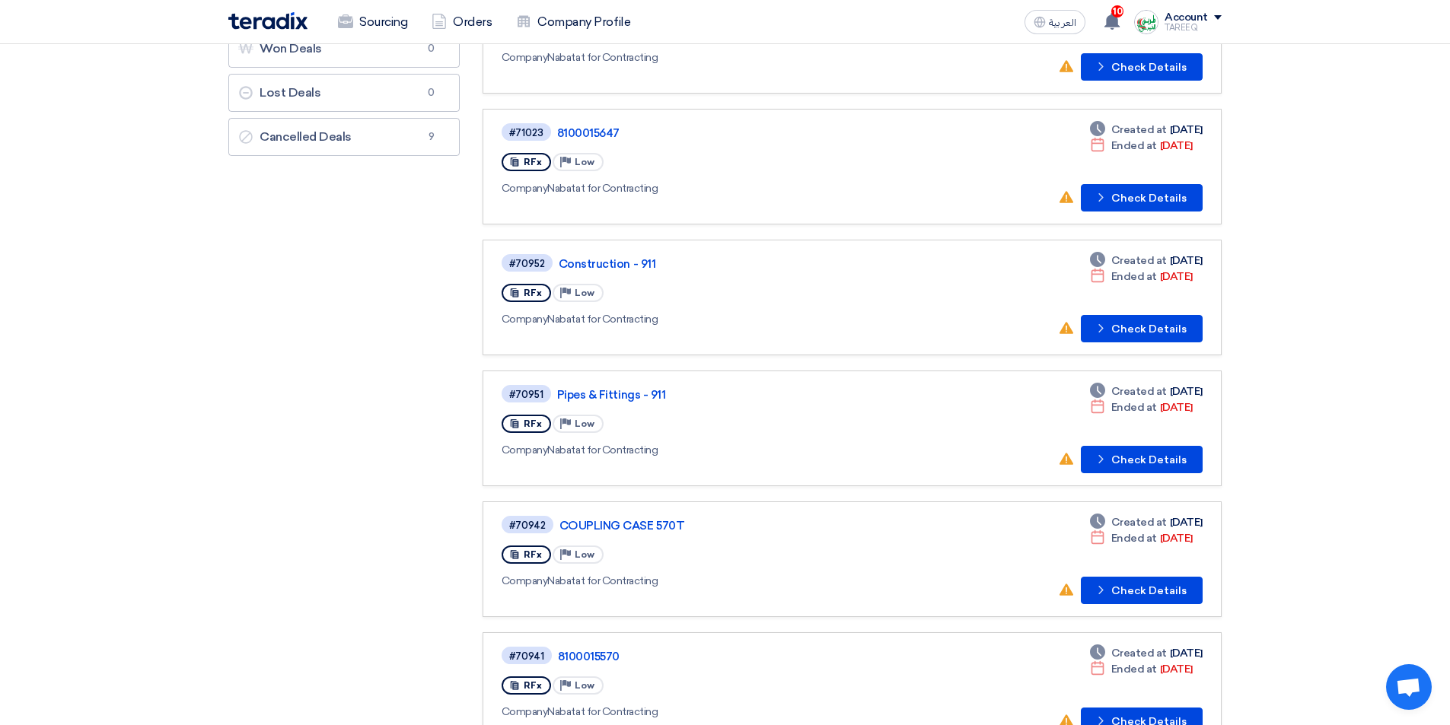
scroll to position [228, 0]
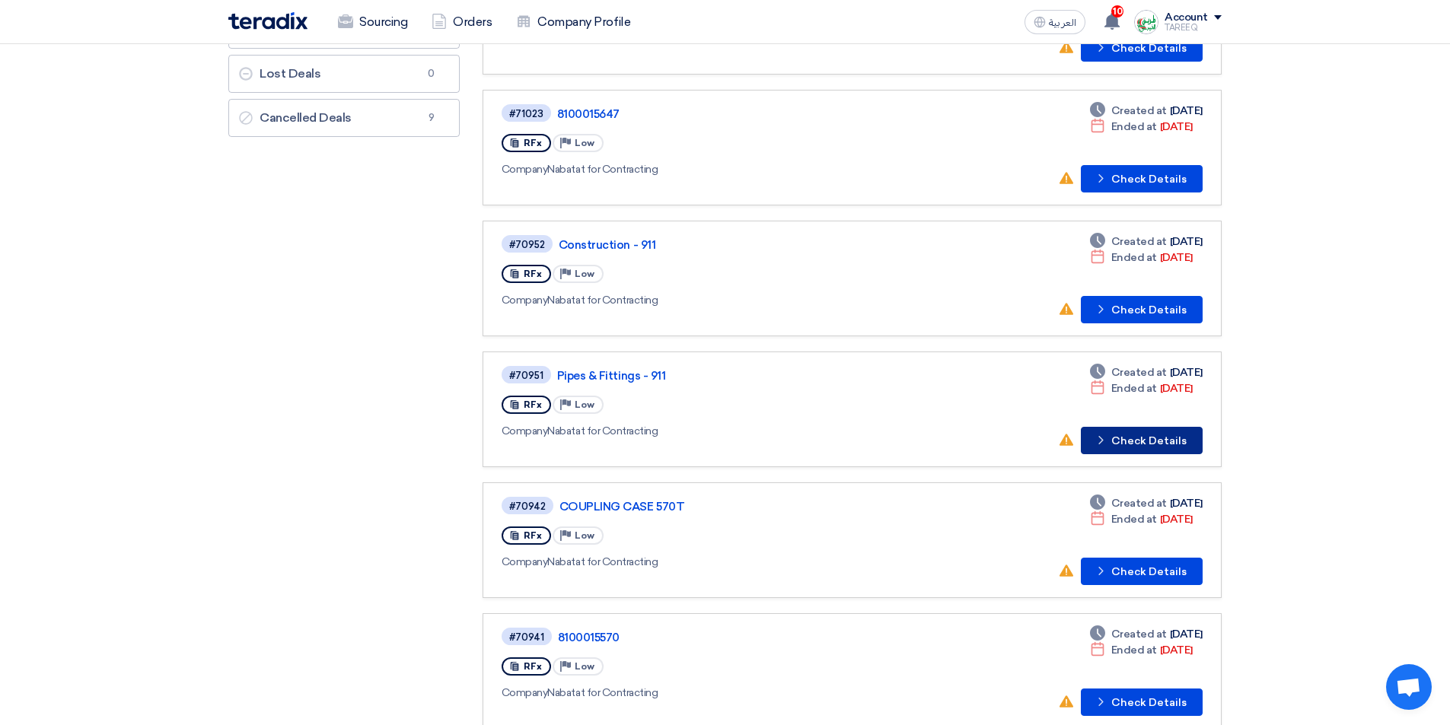
click at [1108, 442] on icon "Check details" at bounding box center [1101, 440] width 14 height 14
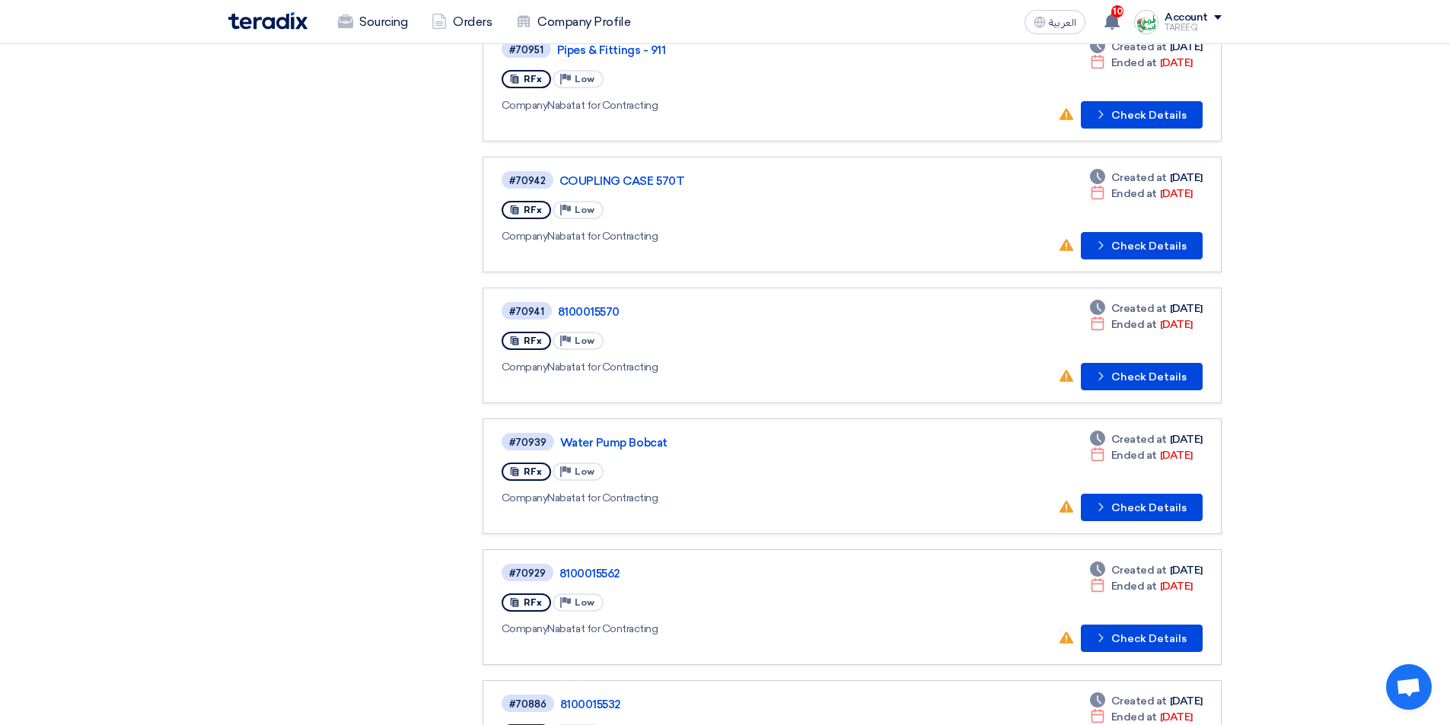
scroll to position [761, 0]
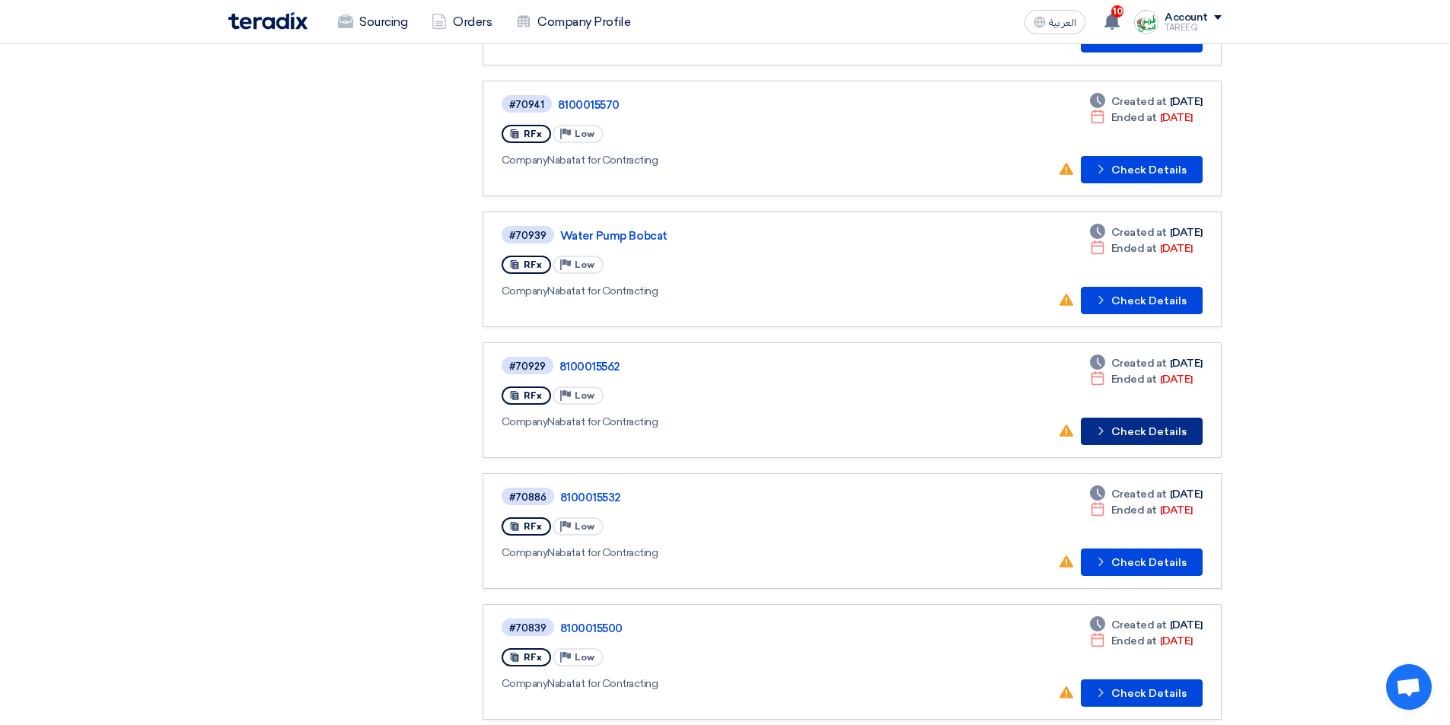
click at [1160, 433] on button "Check details Check Details" at bounding box center [1142, 431] width 122 height 27
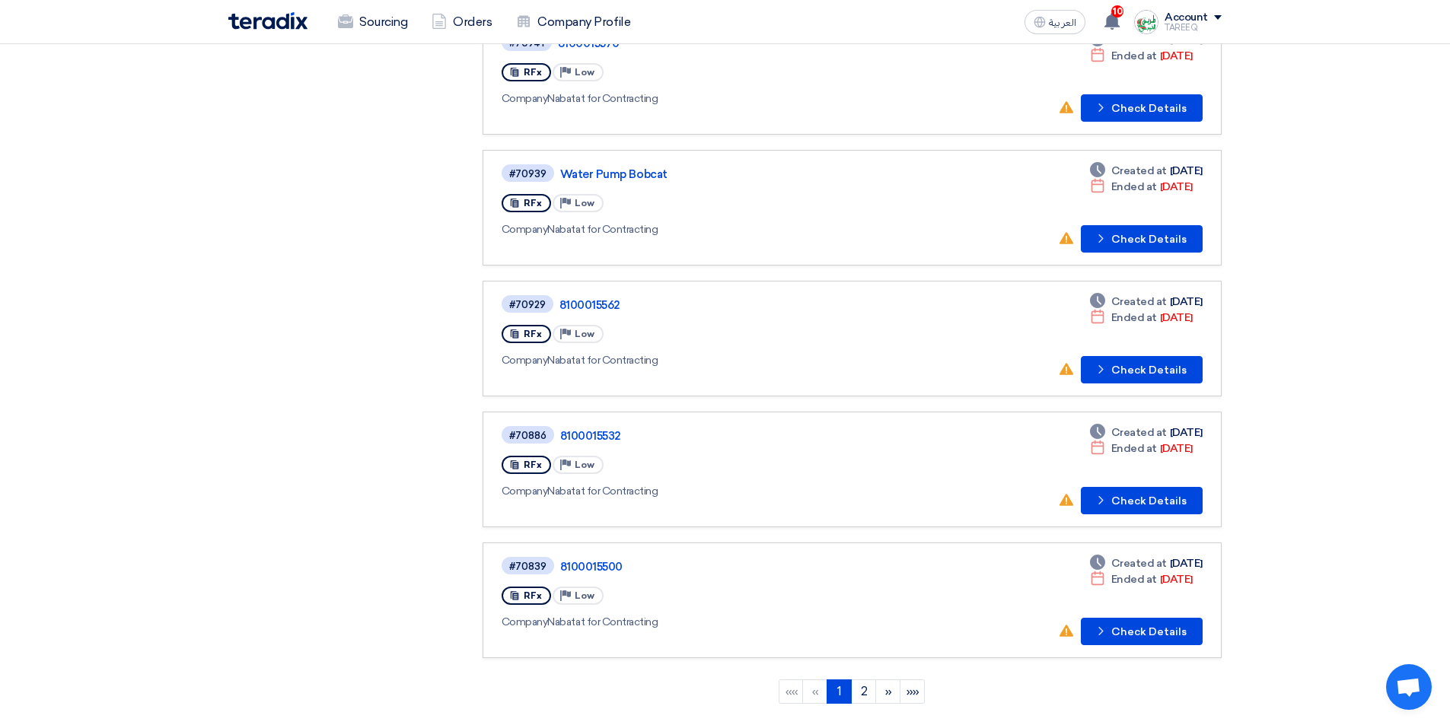
scroll to position [913, 0]
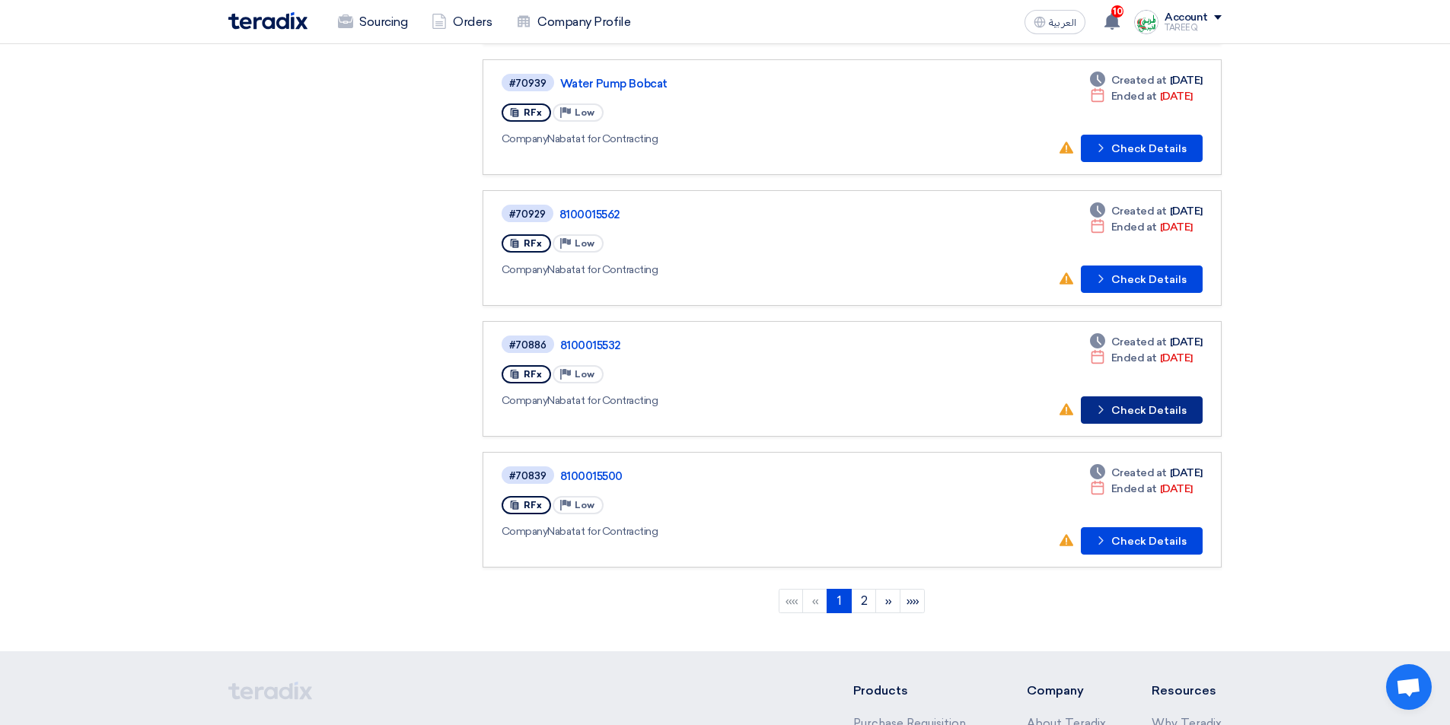
click at [1152, 405] on button "Check details Check Details" at bounding box center [1142, 410] width 122 height 27
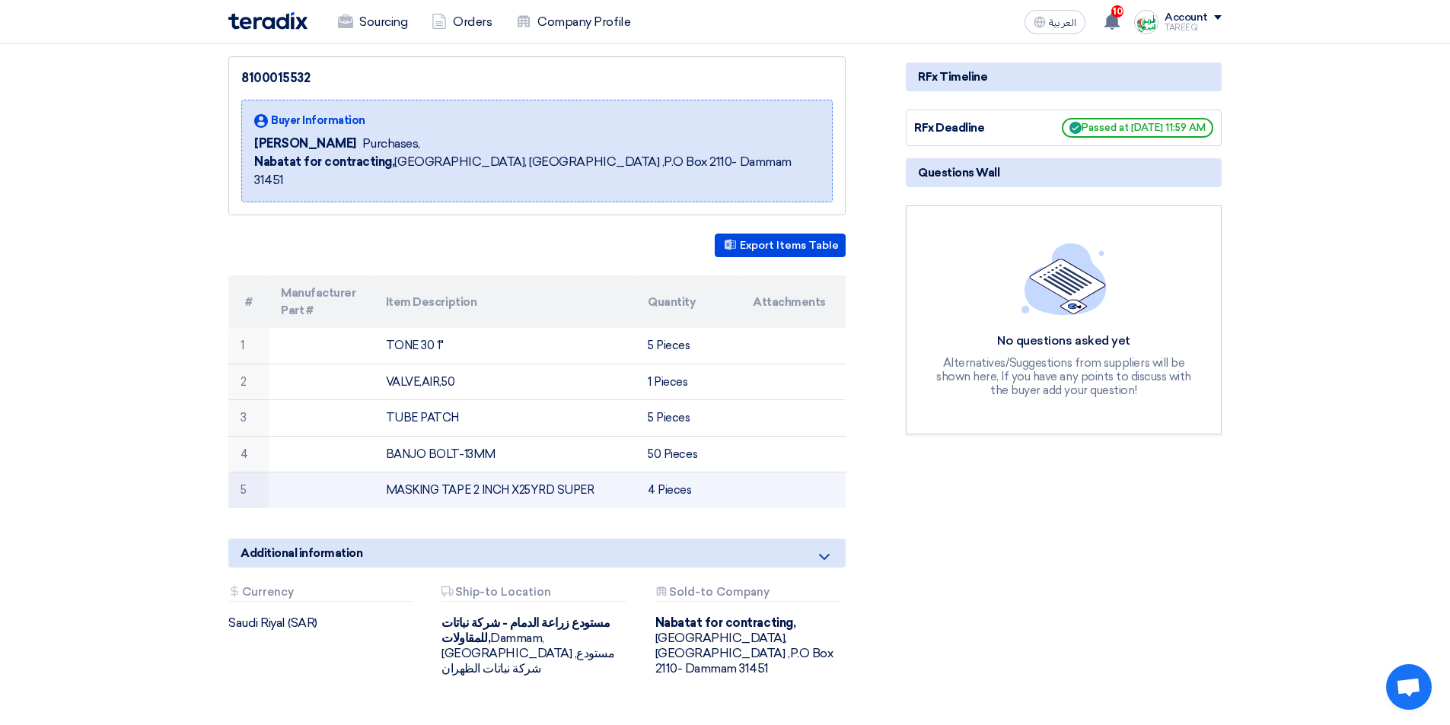
scroll to position [76, 0]
